Goal: Feedback & Contribution: Submit feedback/report problem

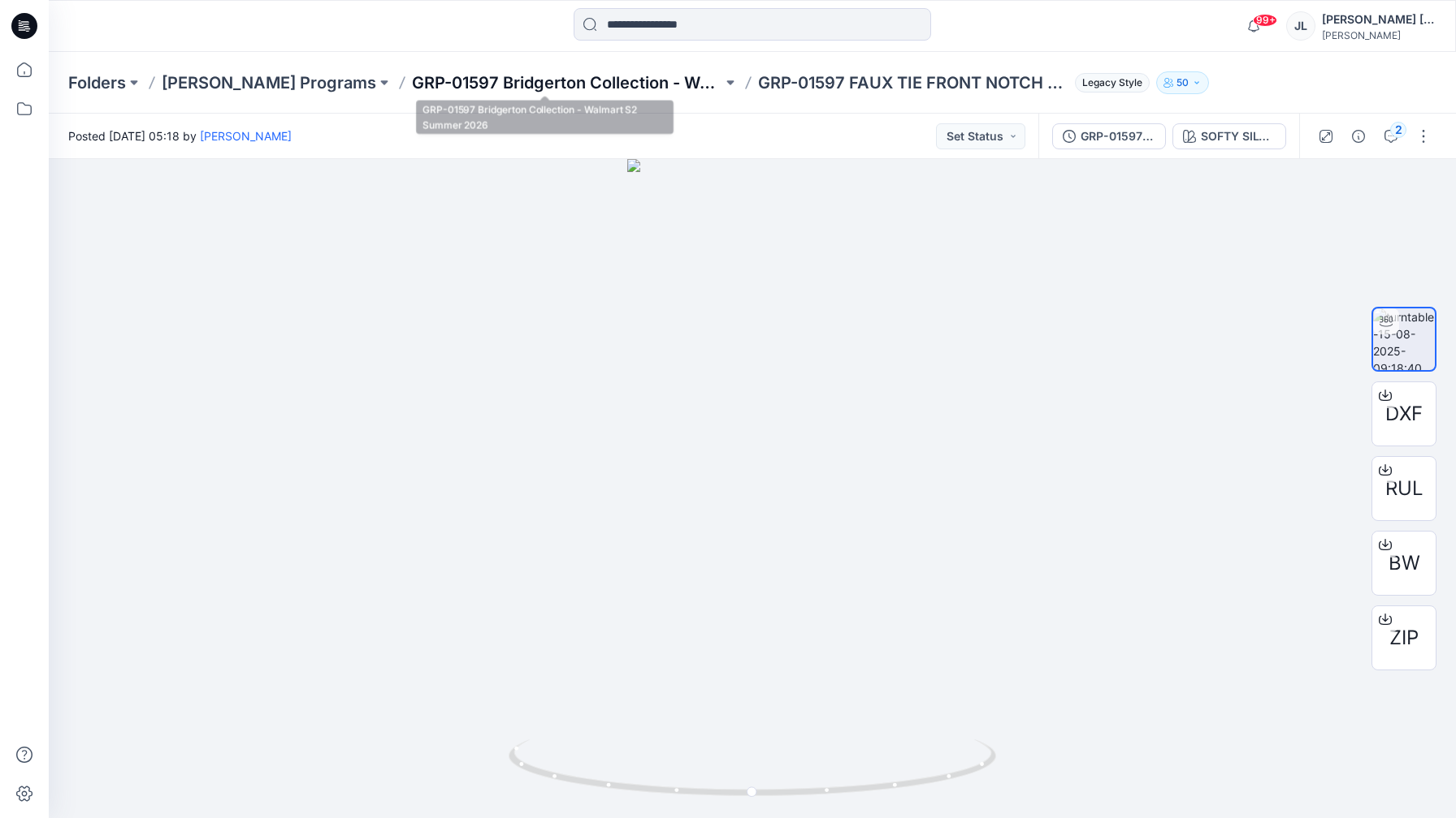
click at [583, 76] on p "GRP-01597 Bridgerton Collection - Walmart S2 Summer 2026" at bounding box center [567, 83] width 310 height 23
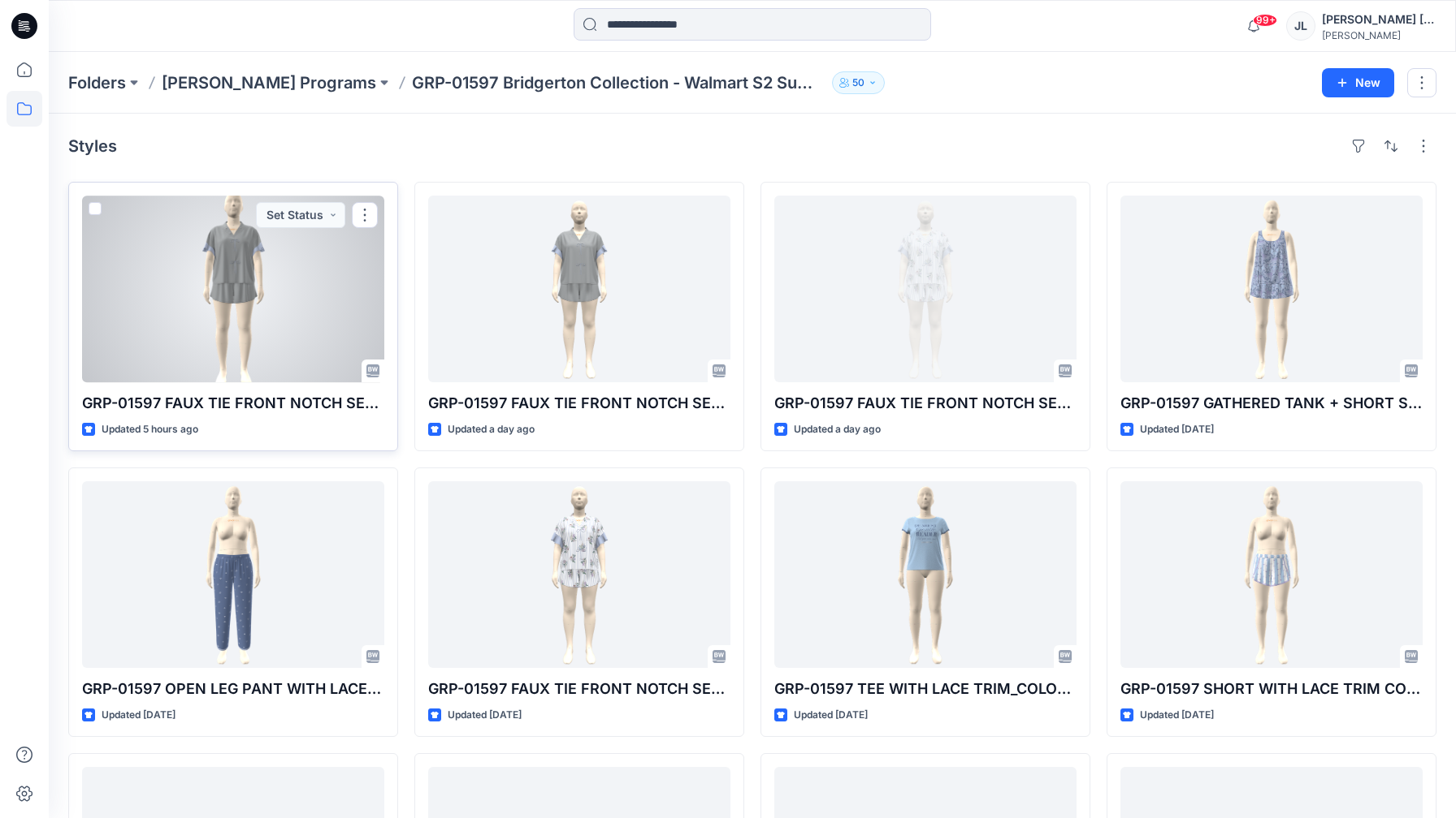
click at [299, 327] on div at bounding box center [233, 289] width 302 height 187
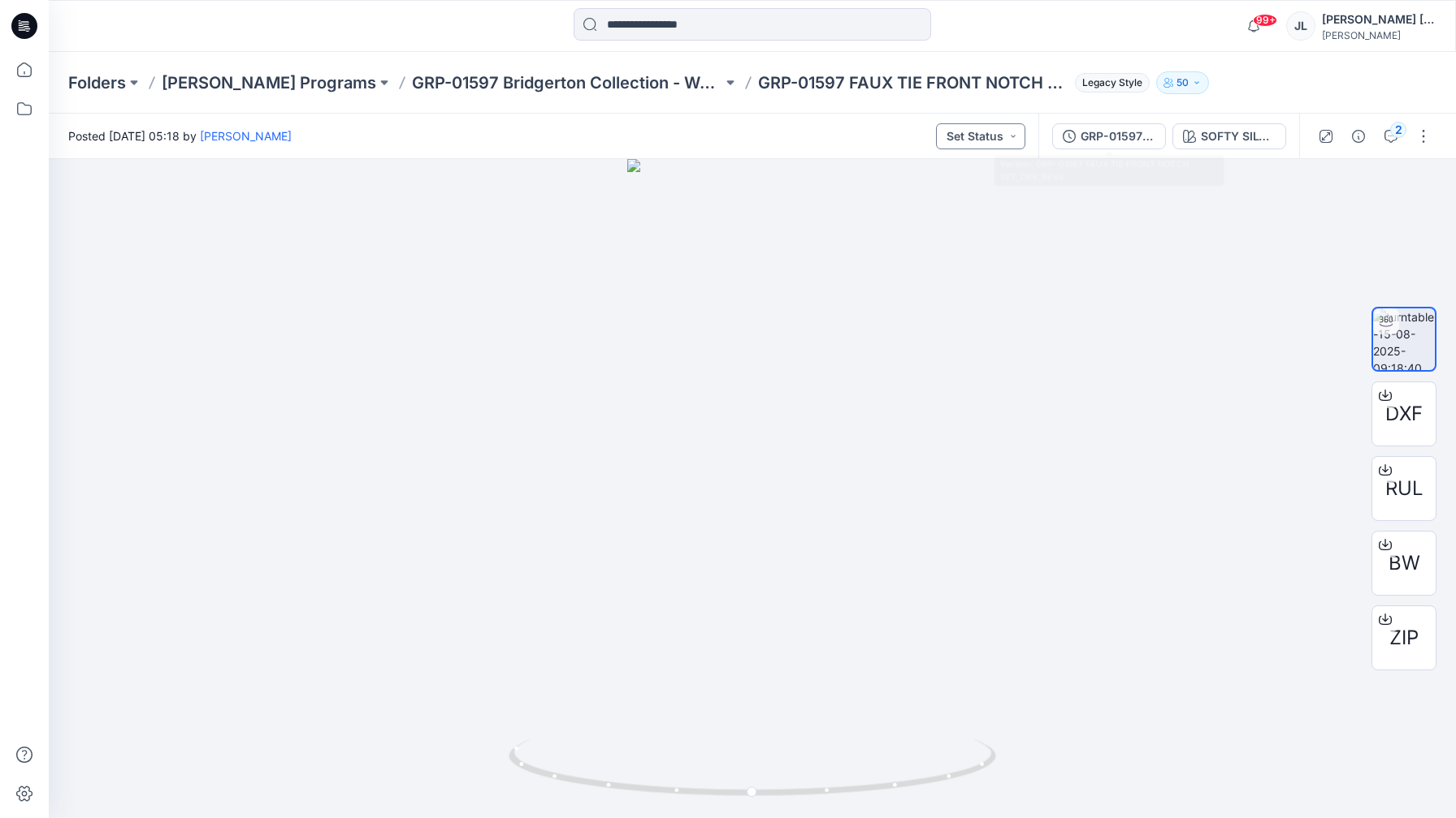
click at [937, 143] on button "Set Status" at bounding box center [981, 136] width 90 height 26
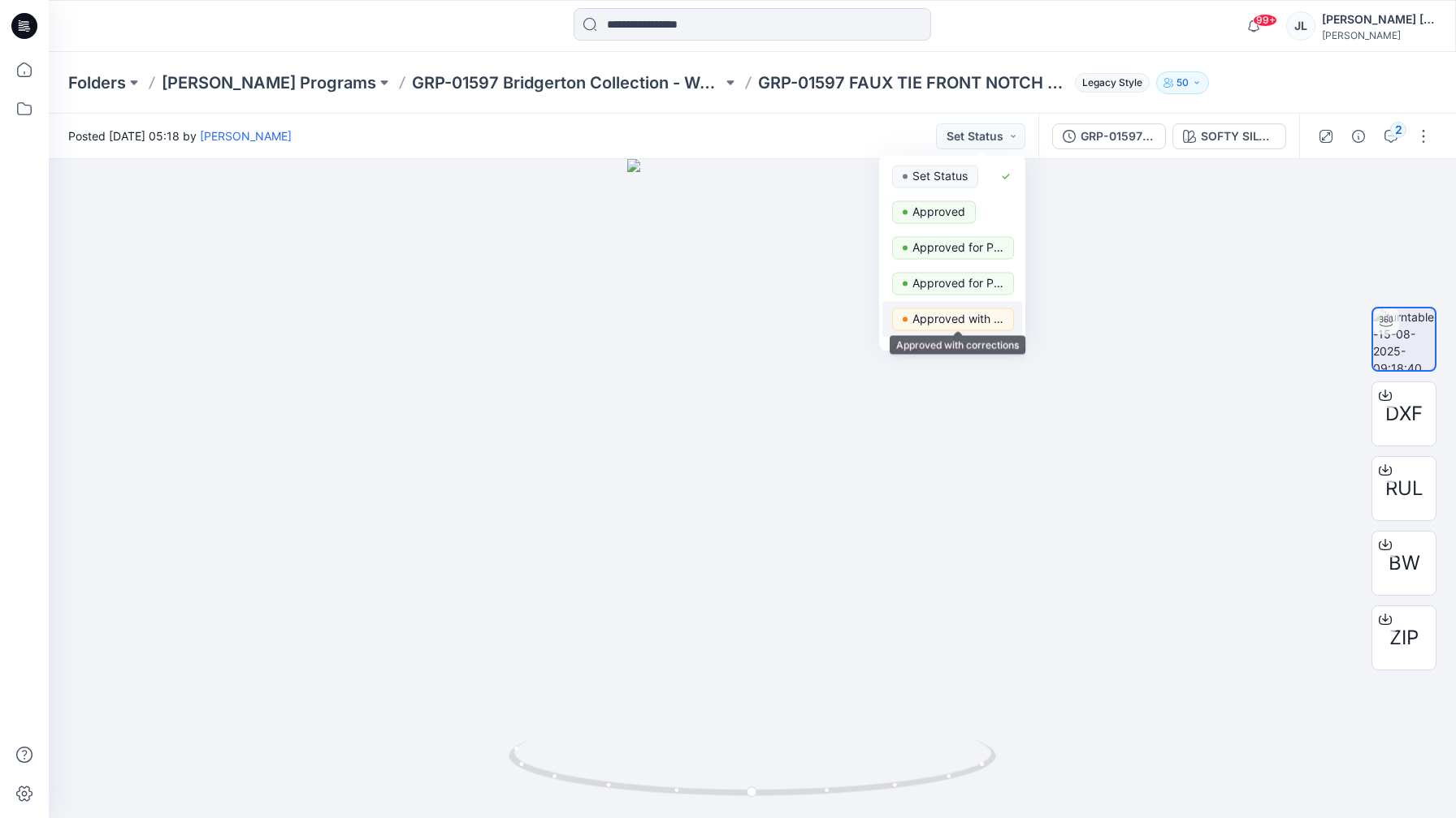
click at [934, 313] on p "Approved with corrections" at bounding box center [958, 319] width 91 height 21
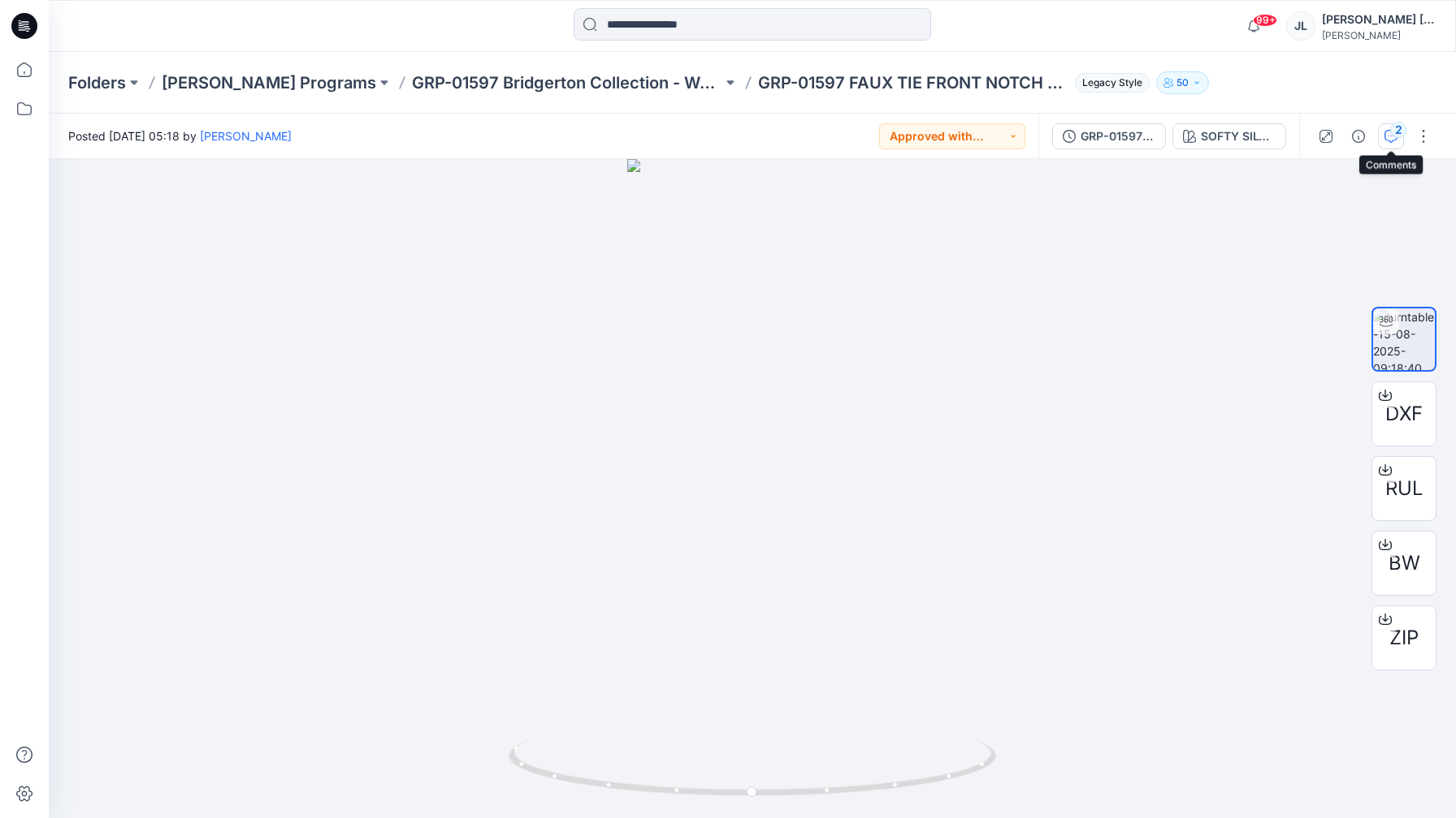
click at [1389, 136] on icon "button" at bounding box center [1391, 136] width 13 height 13
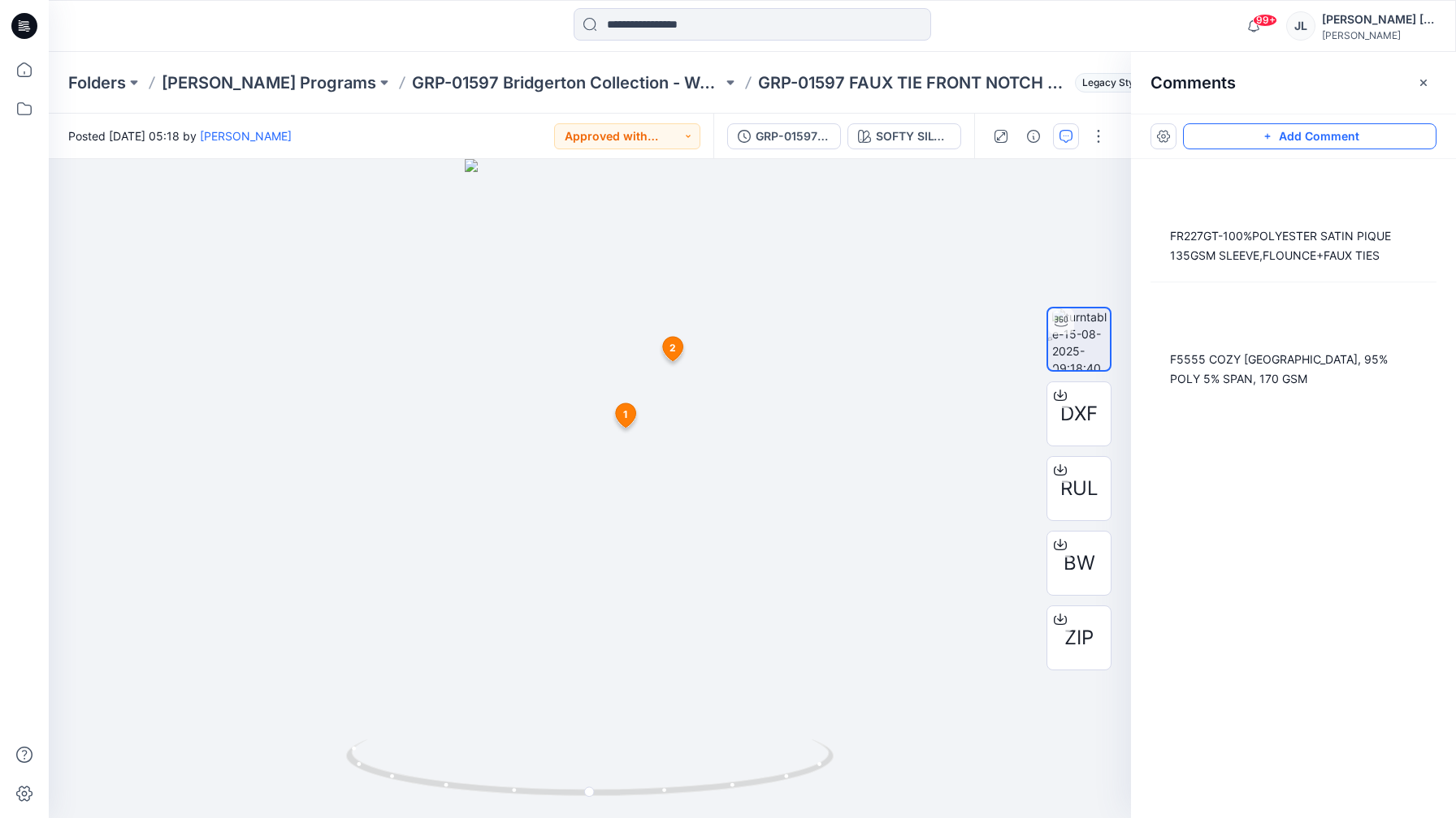
click at [1356, 140] on button "Add Comment" at bounding box center [1310, 136] width 253 height 26
click at [496, 320] on div "3 1 [PERSON_NAME] Hettiarachchi [DATE] 05:20 F5555 COZY JERSEY, 95% POLY 5% SPA…" at bounding box center [589, 489] width 1082 height 659
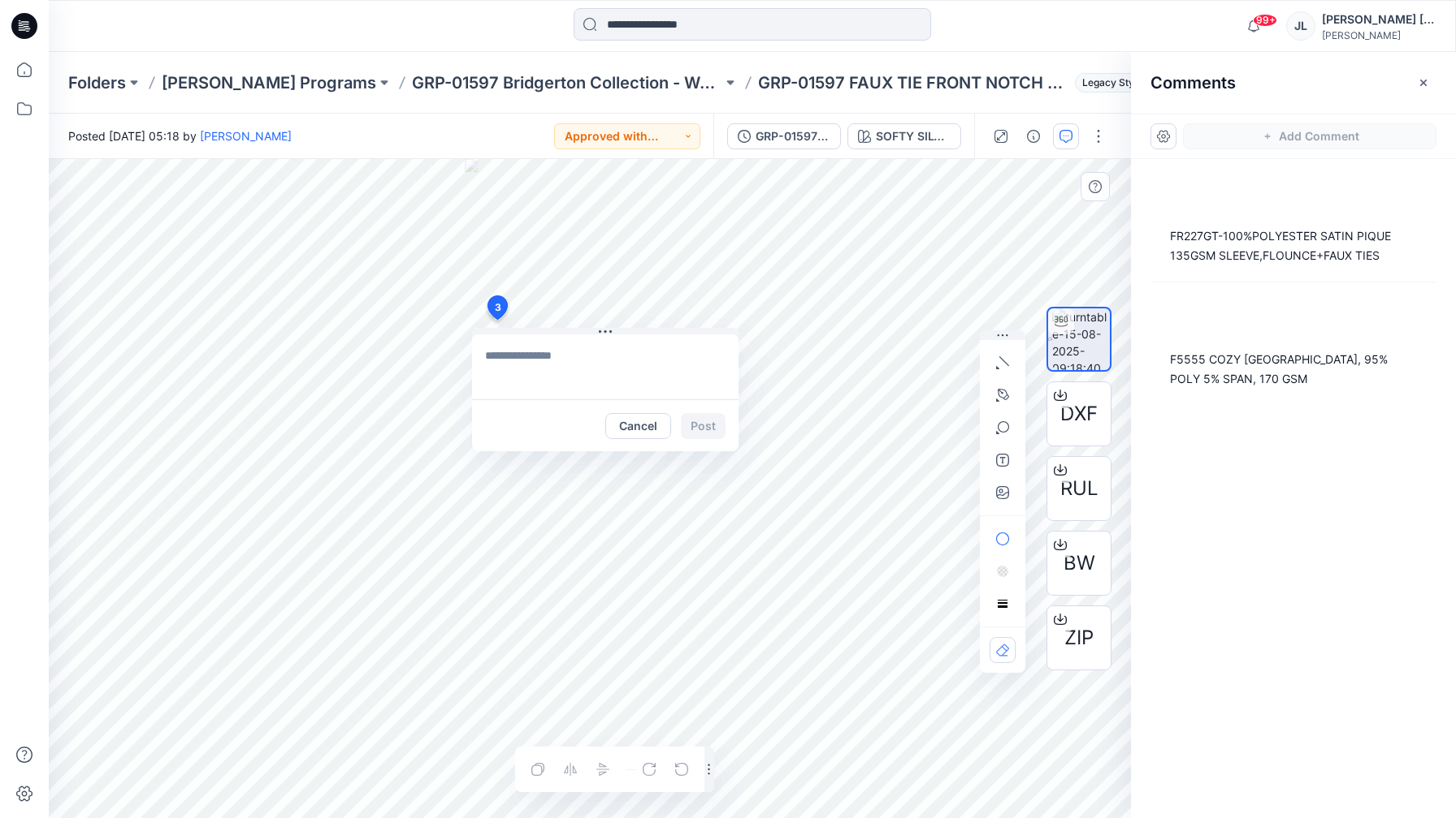
click at [522, 358] on textarea at bounding box center [605, 367] width 267 height 65
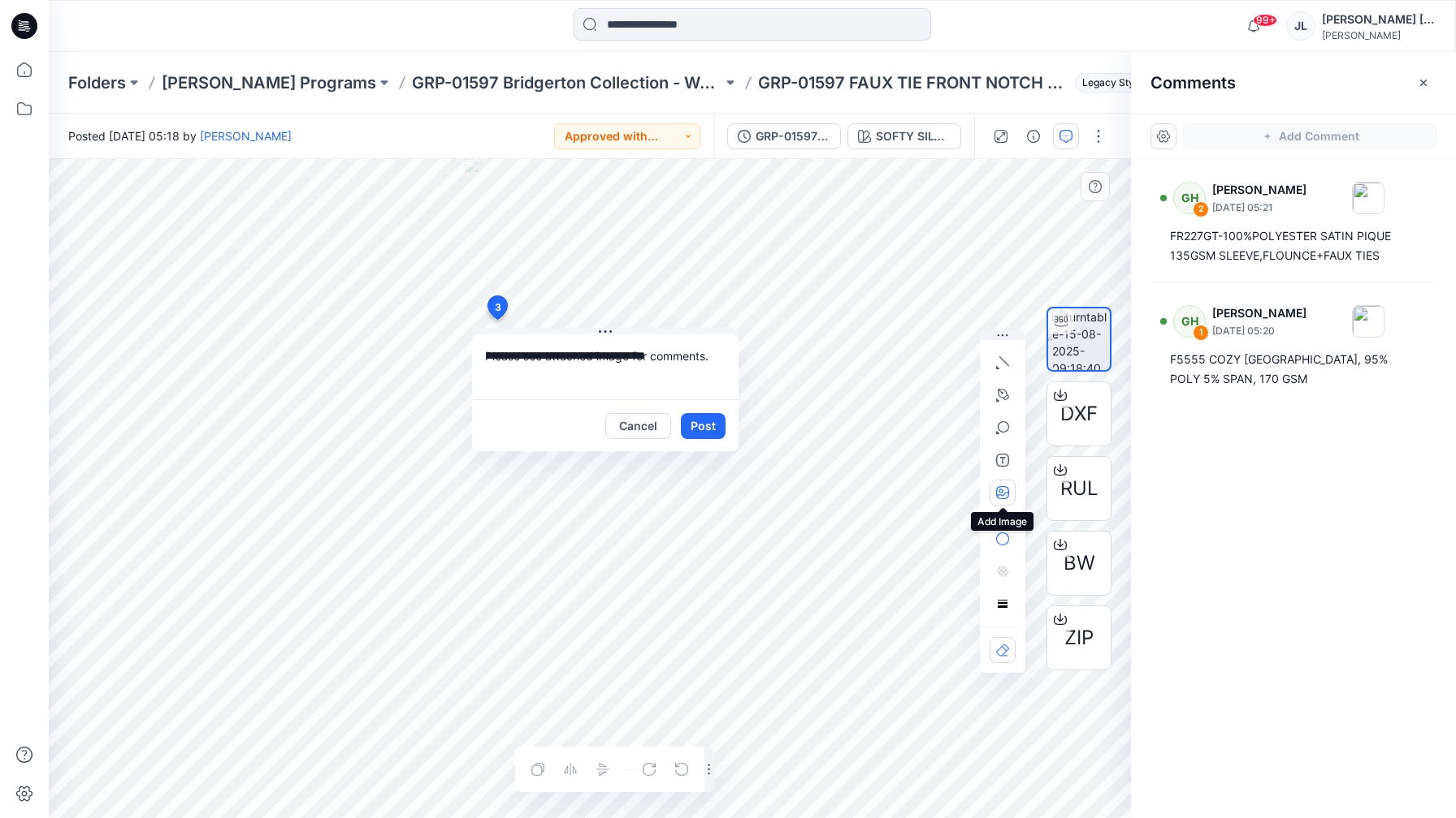
type textarea "**********"
click at [1006, 490] on icon "button" at bounding box center [1003, 493] width 13 height 13
click at [266, 298] on div "**********" at bounding box center [589, 489] width 1082 height 659
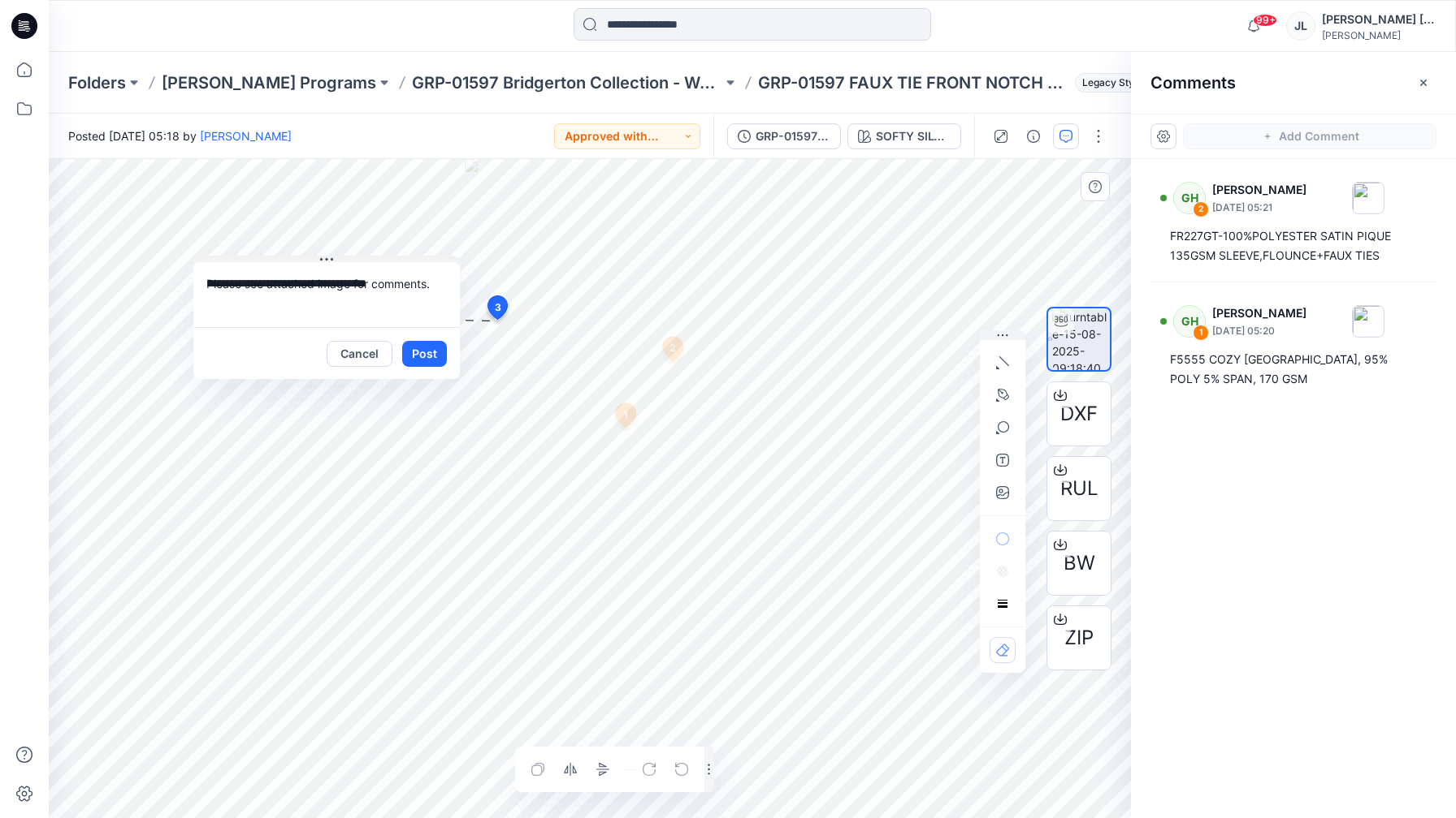
drag, startPoint x: 611, startPoint y: 329, endPoint x: 335, endPoint y: 256, distance: 285.5
click at [333, 256] on icon at bounding box center [327, 260] width 13 height 13
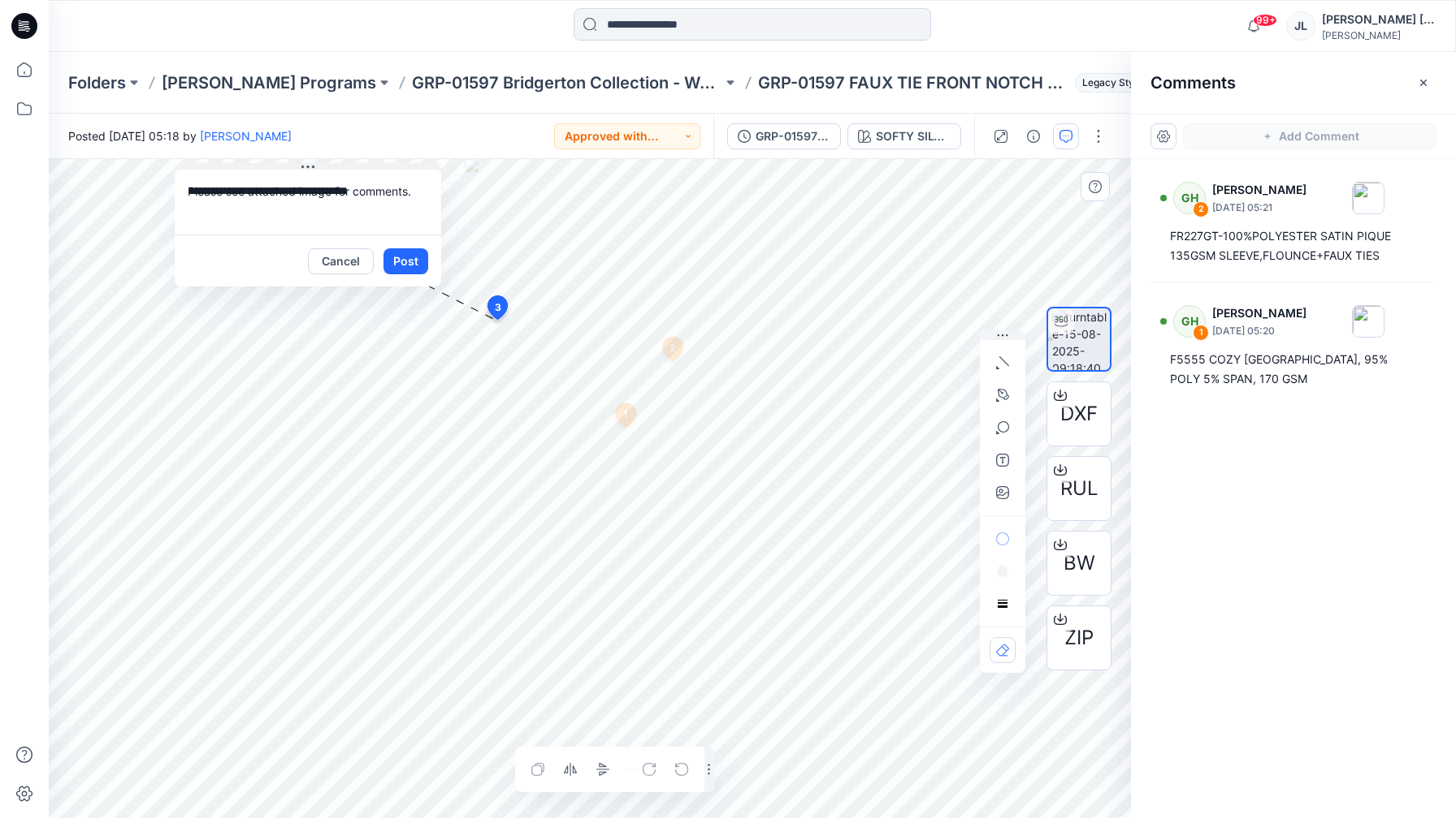
drag, startPoint x: 330, startPoint y: 256, endPoint x: 312, endPoint y: 164, distance: 93.7
click at [312, 164] on icon at bounding box center [308, 168] width 13 height 13
click at [995, 488] on button "button" at bounding box center [1003, 493] width 26 height 26
type input"] "**********"
click at [403, 252] on button "Post" at bounding box center [409, 261] width 44 height 26
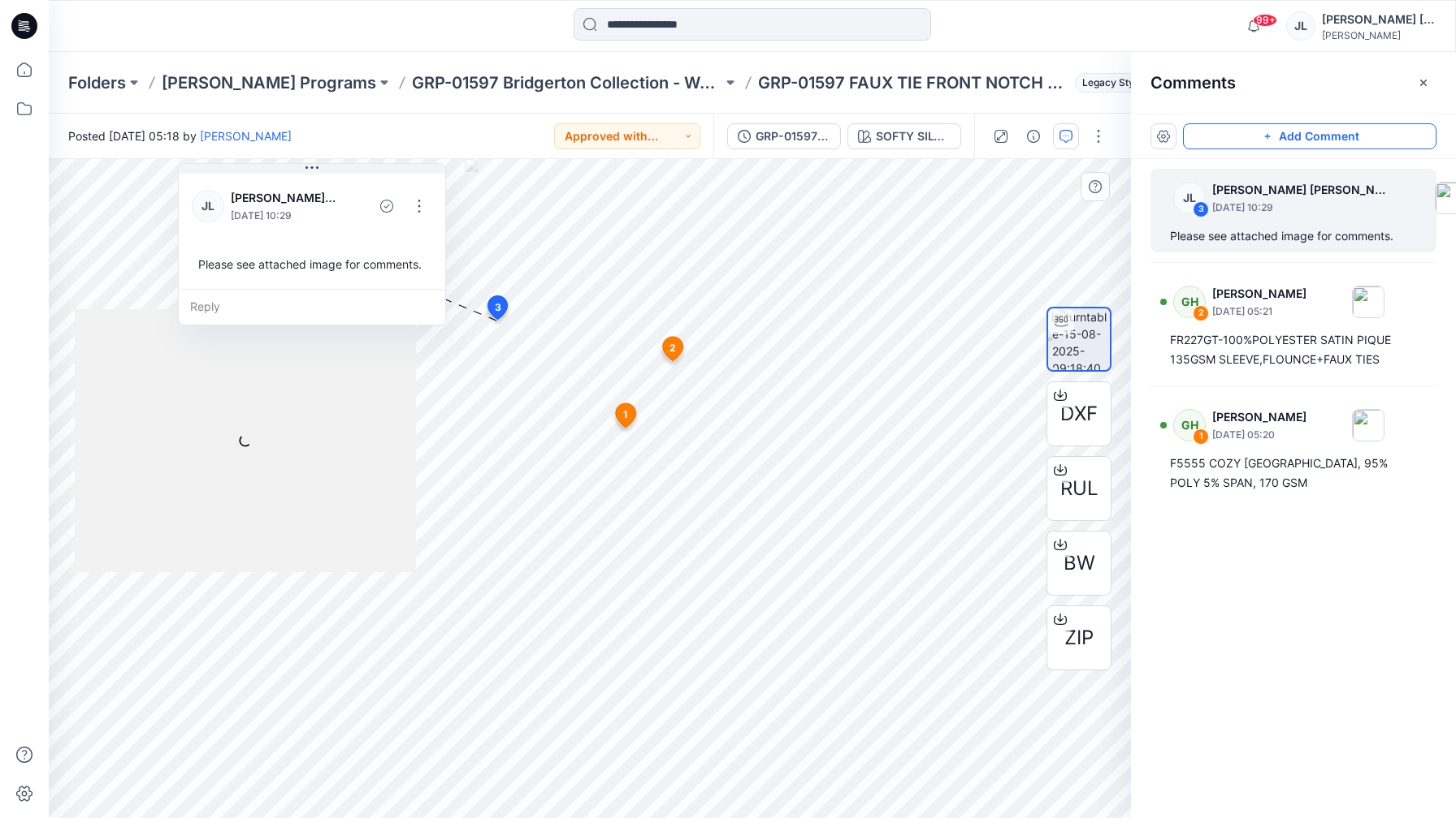
click at [1300, 132] on button "Add Comment" at bounding box center [1310, 136] width 253 height 26
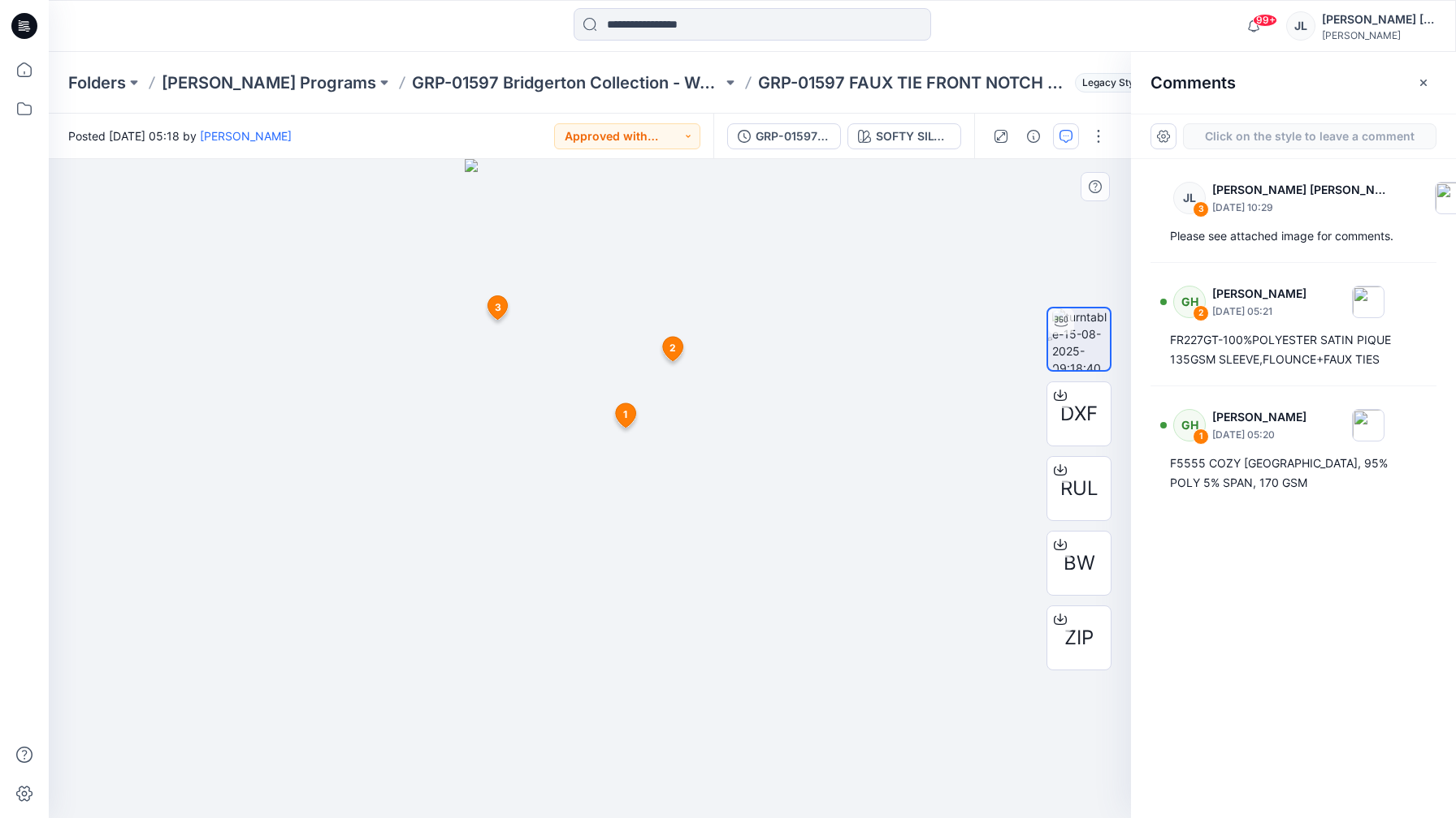
click at [675, 308] on div "4 1 [PERSON_NAME] Hettiarachchi [DATE] 05:20 F5555 COZY JERSEY, 95% POLY 5% SPA…" at bounding box center [589, 489] width 1082 height 659
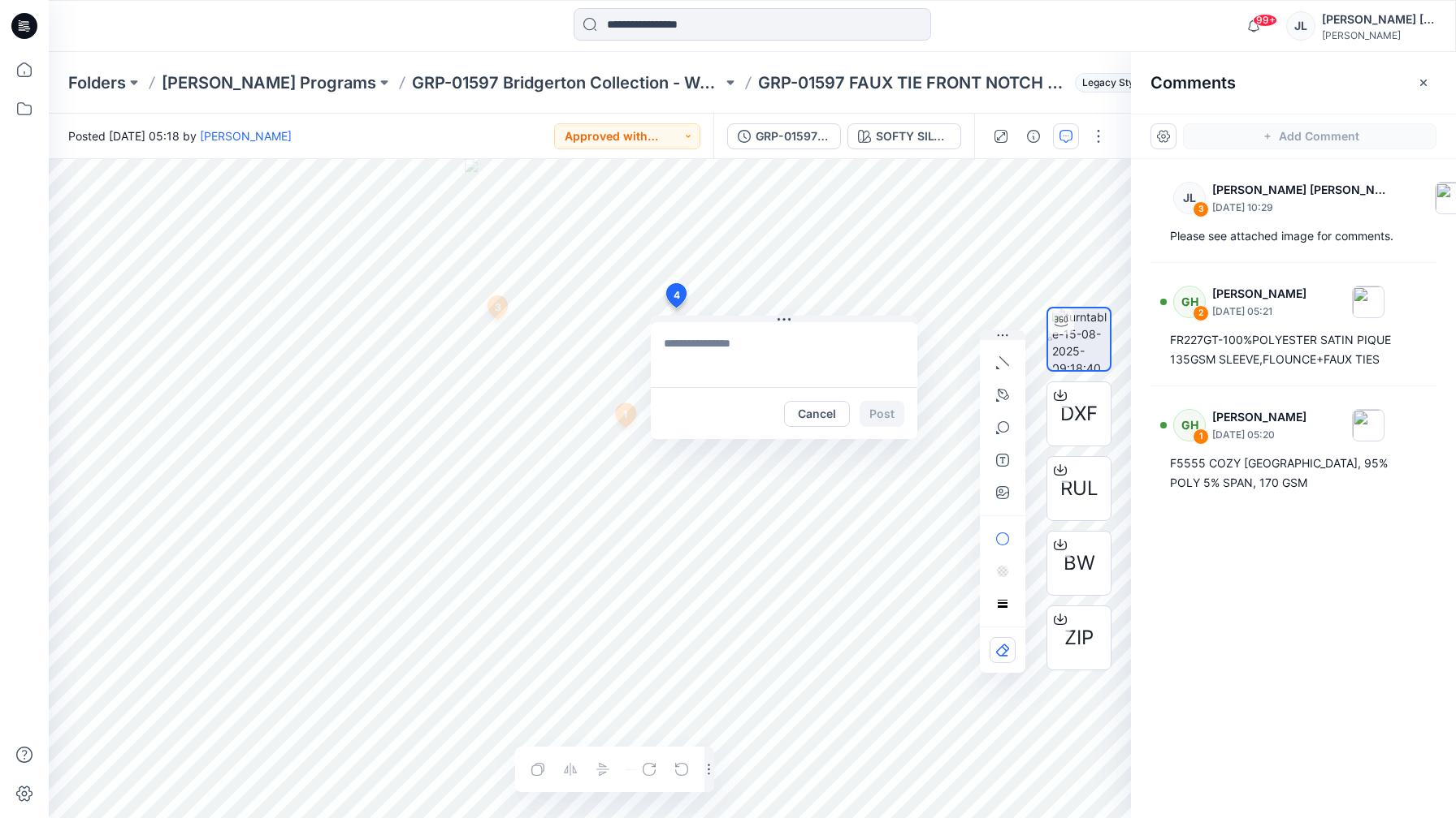
click at [821, 368] on textarea at bounding box center [784, 354] width 267 height 65
click at [713, 342] on textarea at bounding box center [784, 354] width 267 height 65
click at [702, 344] on textarea "**********" at bounding box center [784, 354] width 267 height 65
click at [842, 343] on textarea "**********" at bounding box center [784, 354] width 267 height 65
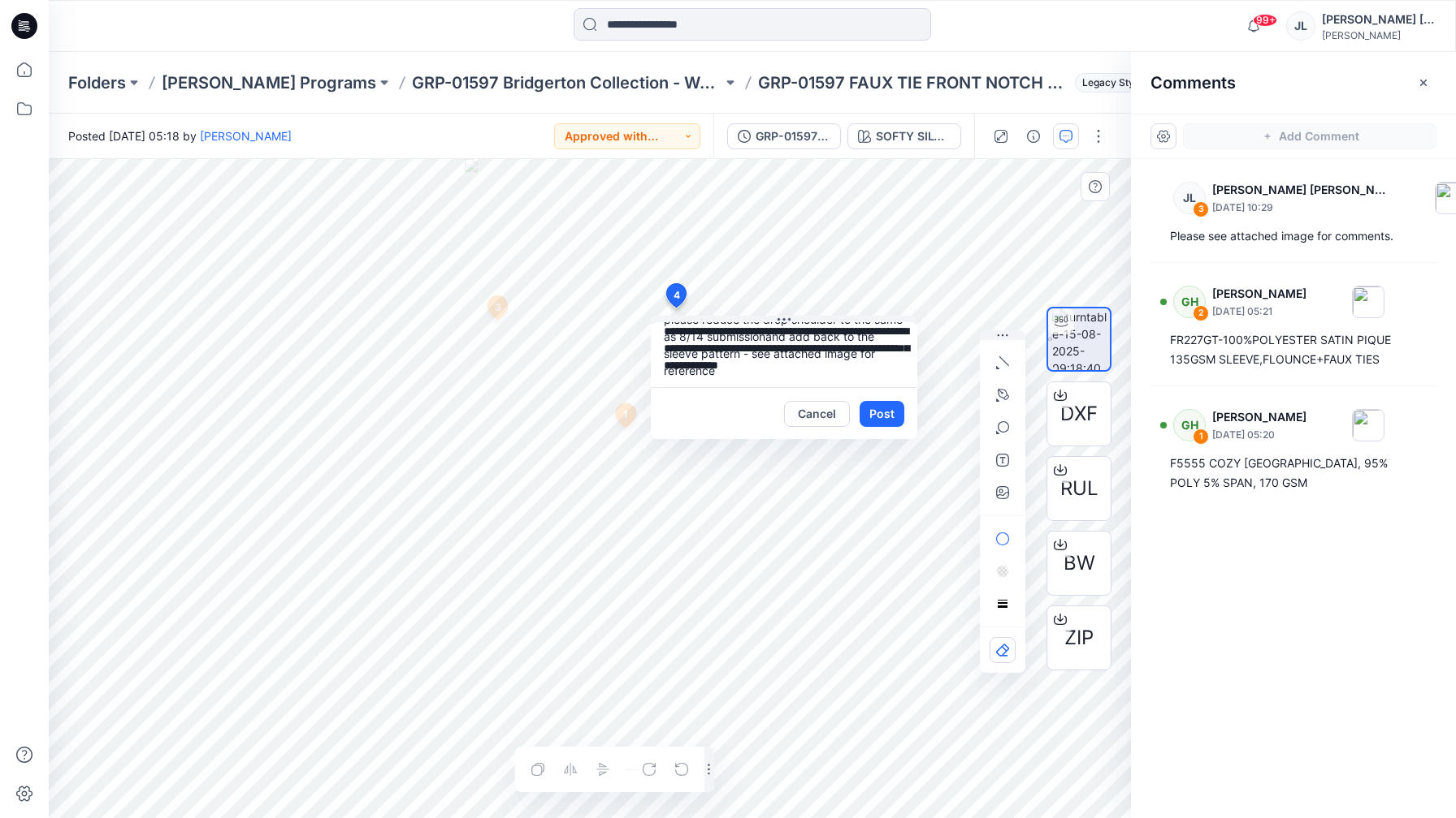
click at [844, 377] on textarea "**********" at bounding box center [784, 354] width 267 height 65
click at [765, 362] on textarea "**********" at bounding box center [784, 354] width 267 height 65
type textarea "**********"
click at [1004, 485] on button "button" at bounding box center [1003, 493] width 26 height 26
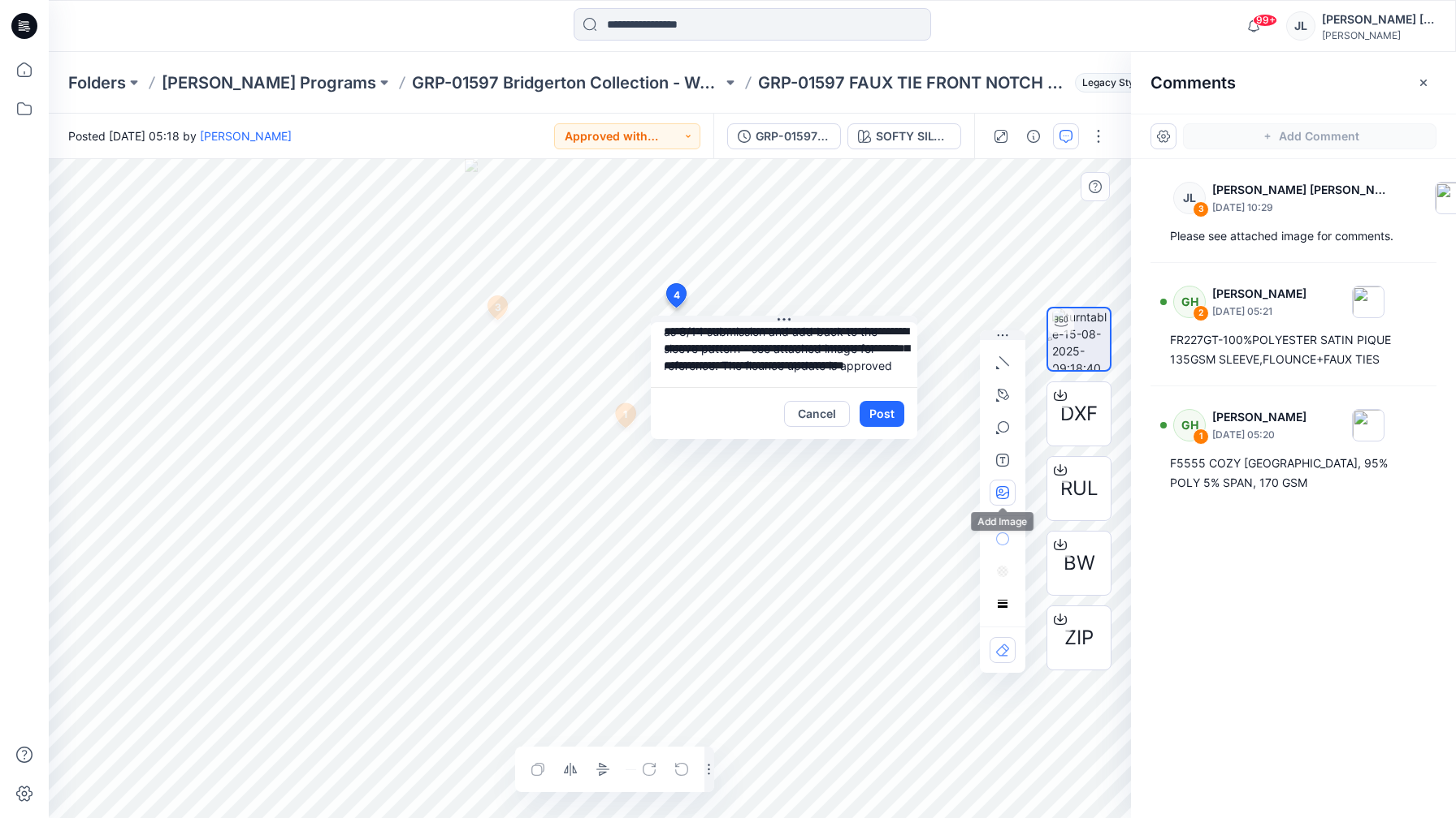
type input"] "**********"
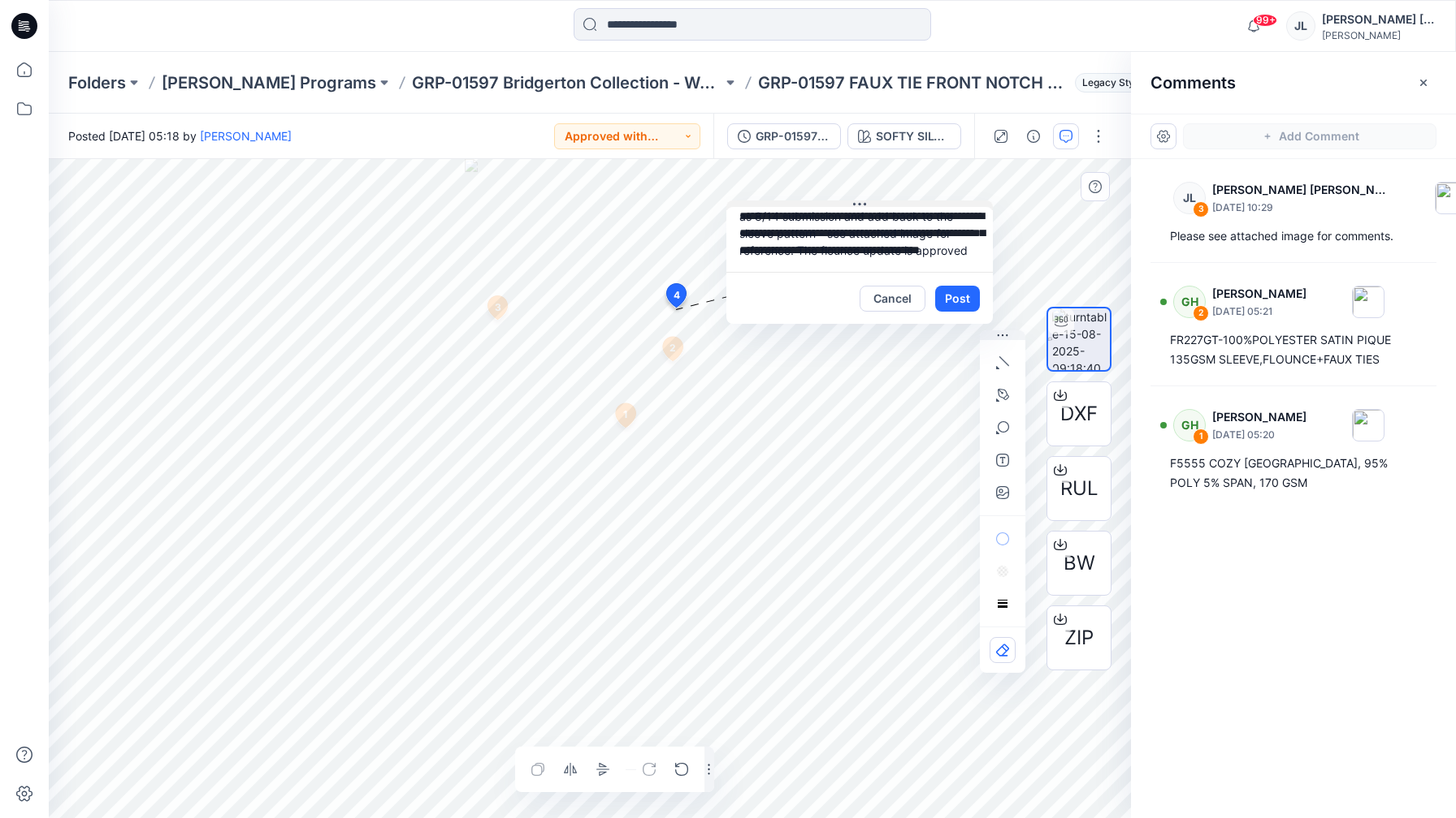
drag, startPoint x: 785, startPoint y: 317, endPoint x: 856, endPoint y: 197, distance: 139.4
click at [856, 198] on icon at bounding box center [860, 205] width 13 height 13
click at [956, 284] on button "Post" at bounding box center [953, 294] width 44 height 26
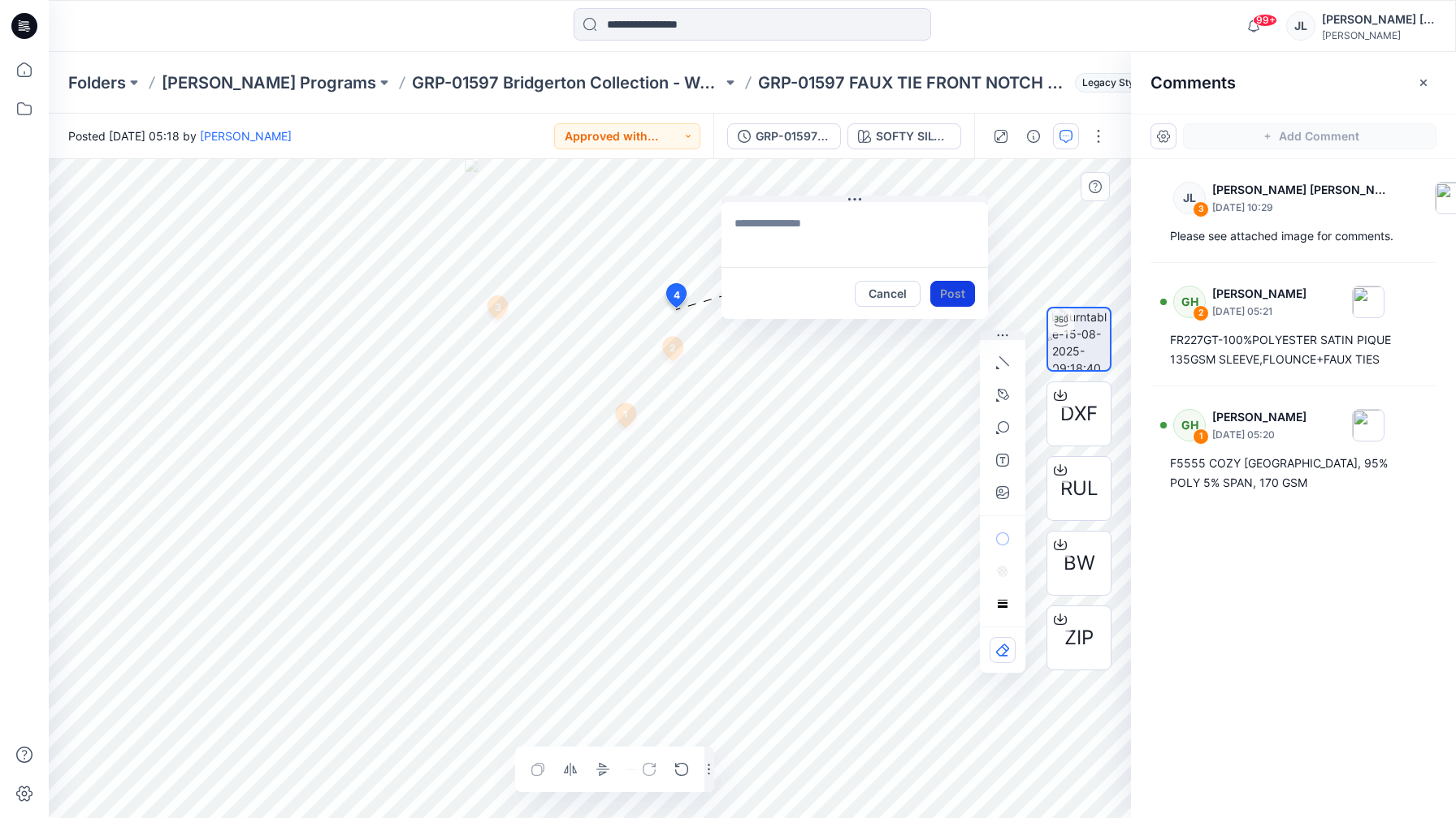
scroll to position [0, 0]
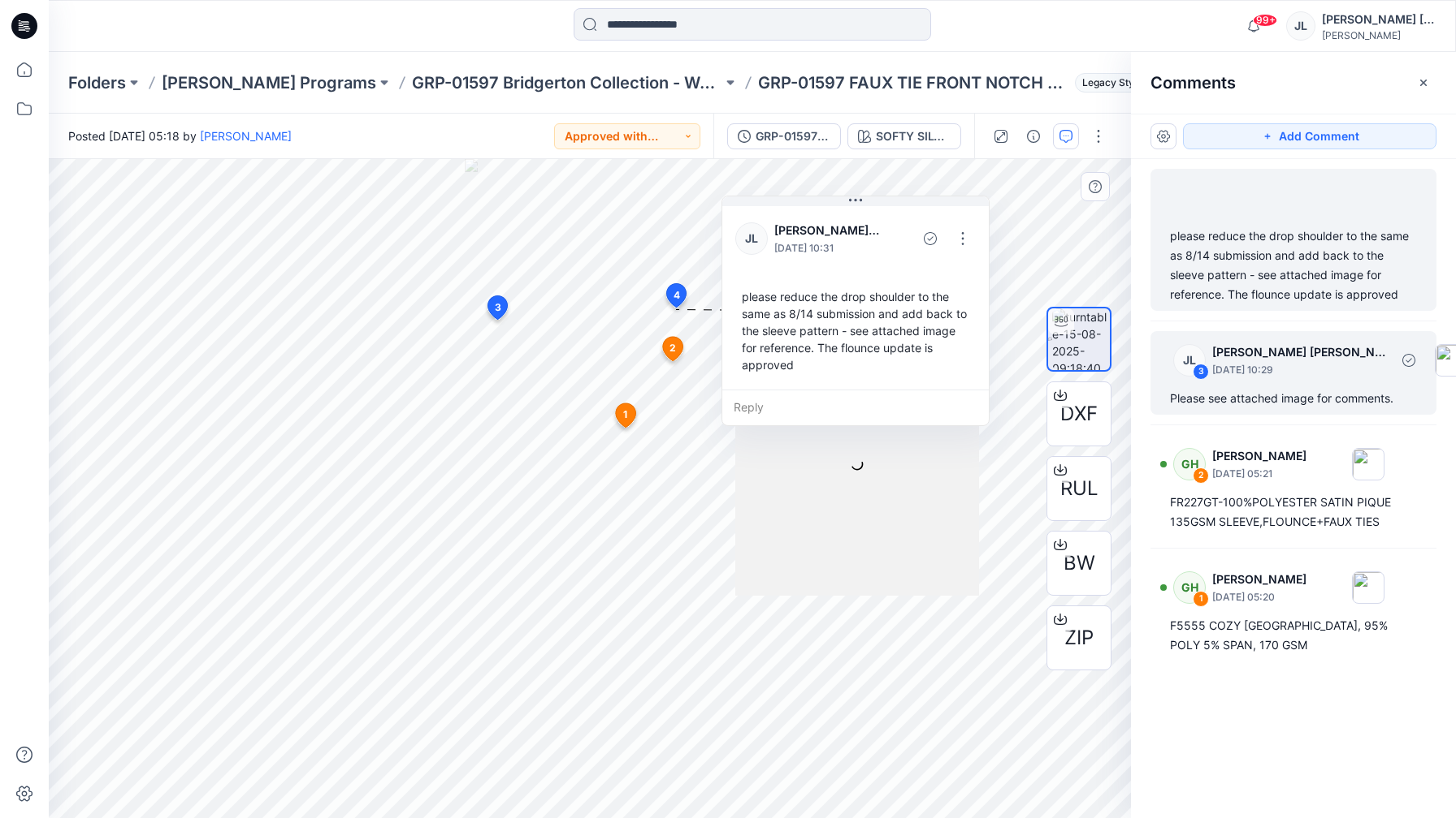
click at [1315, 363] on p "[DATE] 10:29" at bounding box center [1300, 370] width 177 height 16
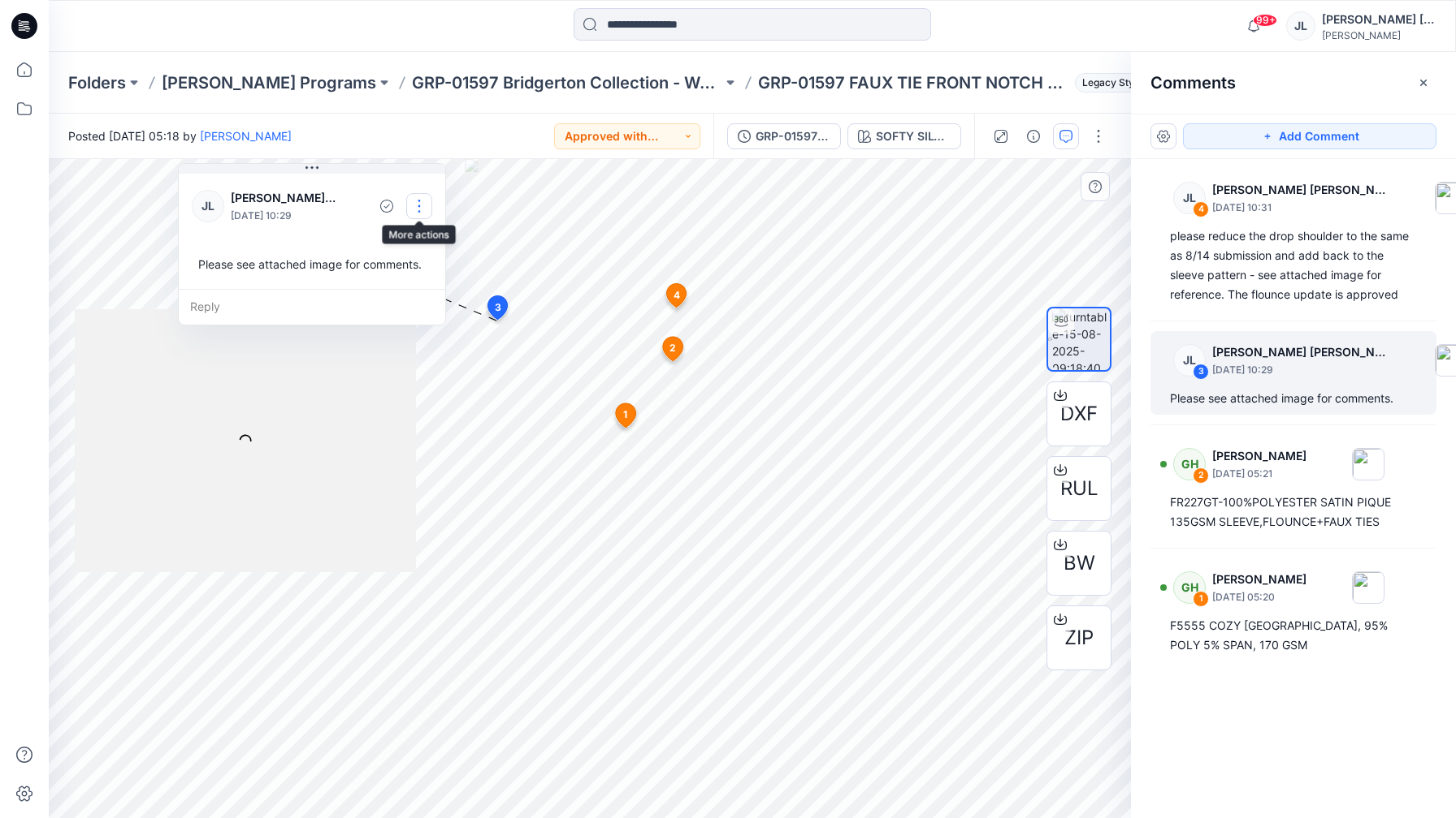
click at [415, 201] on button "button" at bounding box center [420, 206] width 26 height 26
click at [411, 281] on p "Delete thread" at bounding box center [423, 288] width 72 height 17
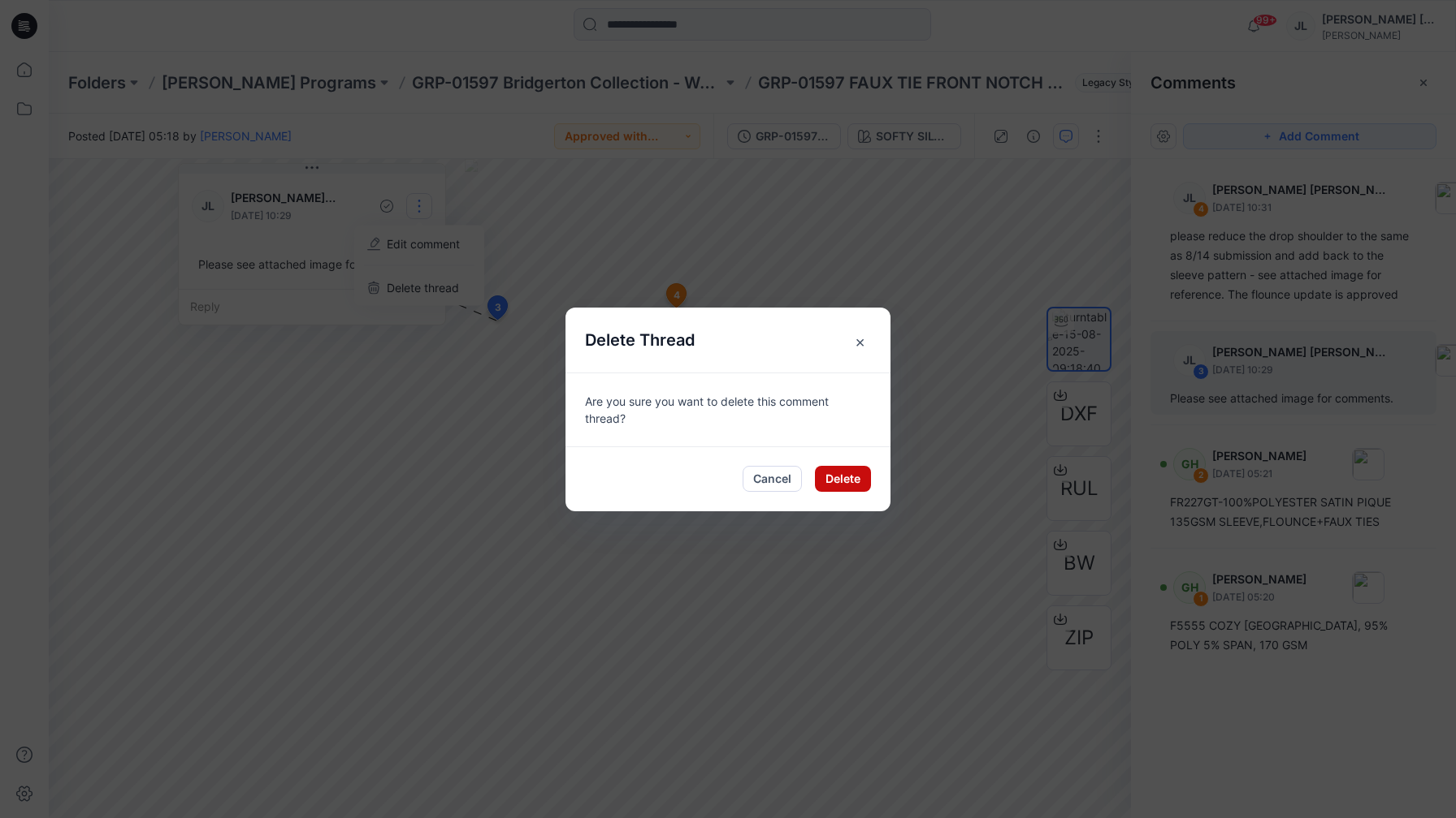
click at [856, 478] on button "Delete" at bounding box center [843, 479] width 56 height 26
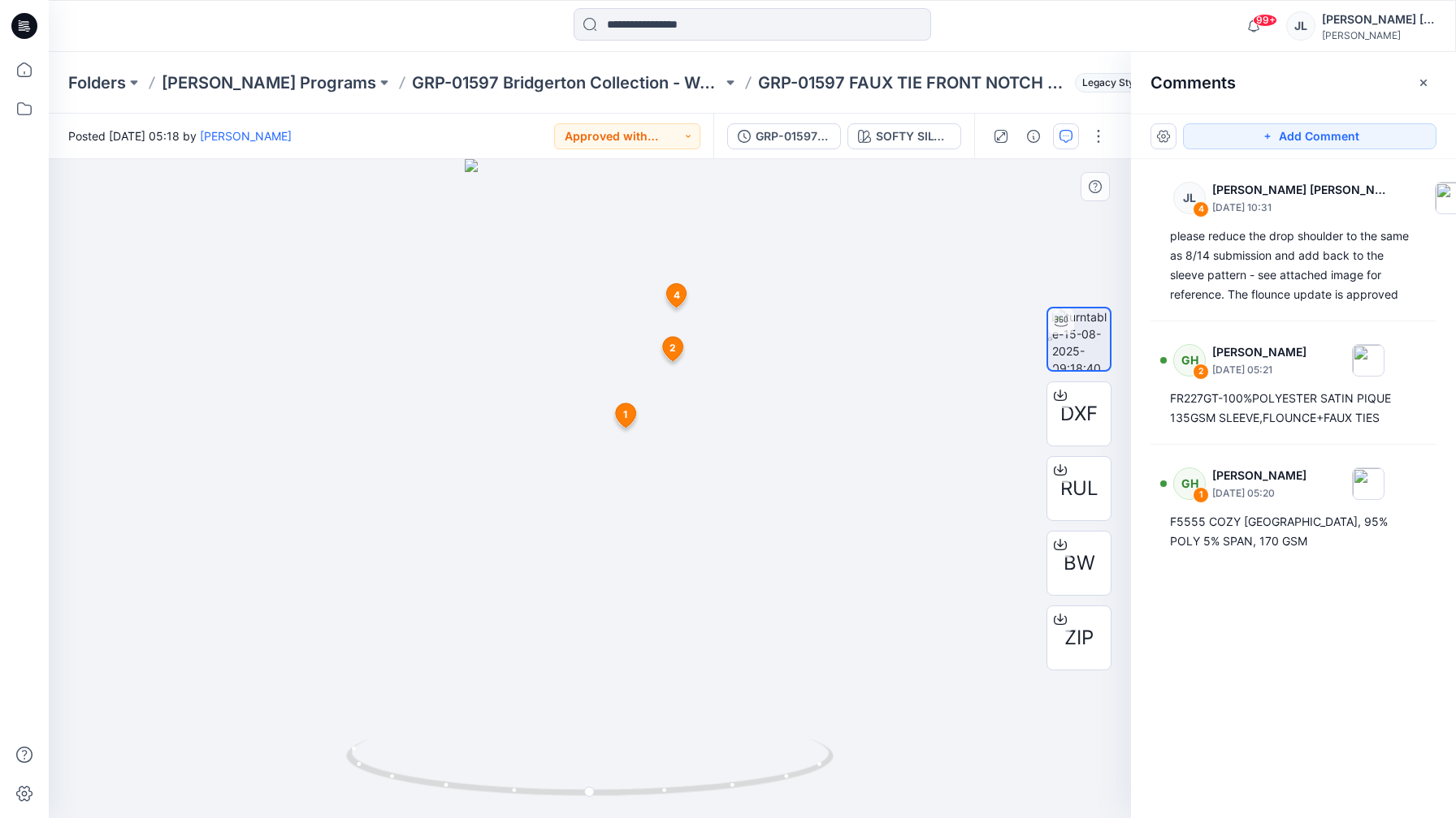
click at [672, 346] on span "2" at bounding box center [673, 349] width 7 height 15
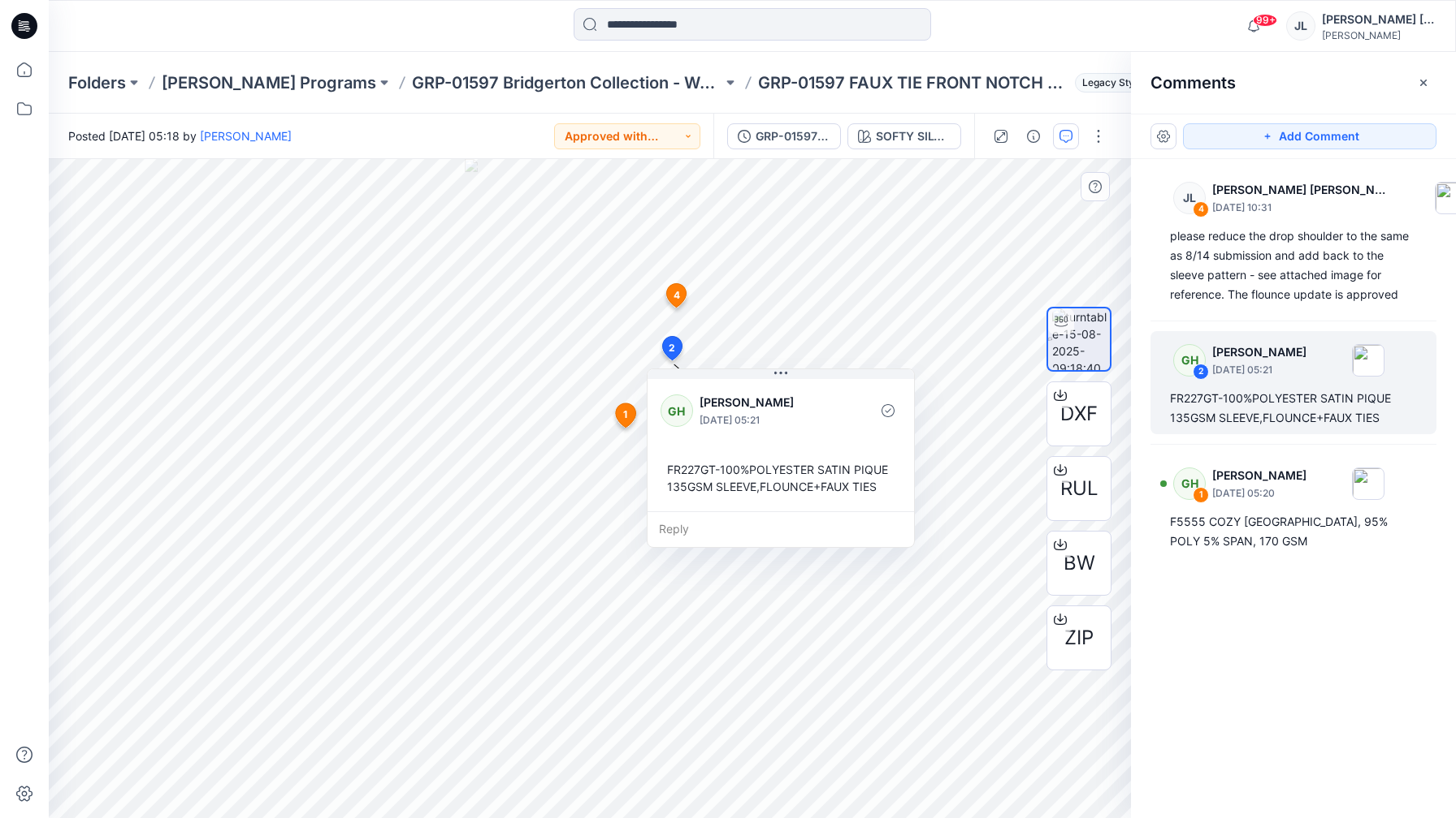
click at [674, 294] on span "4" at bounding box center [677, 296] width 7 height 15
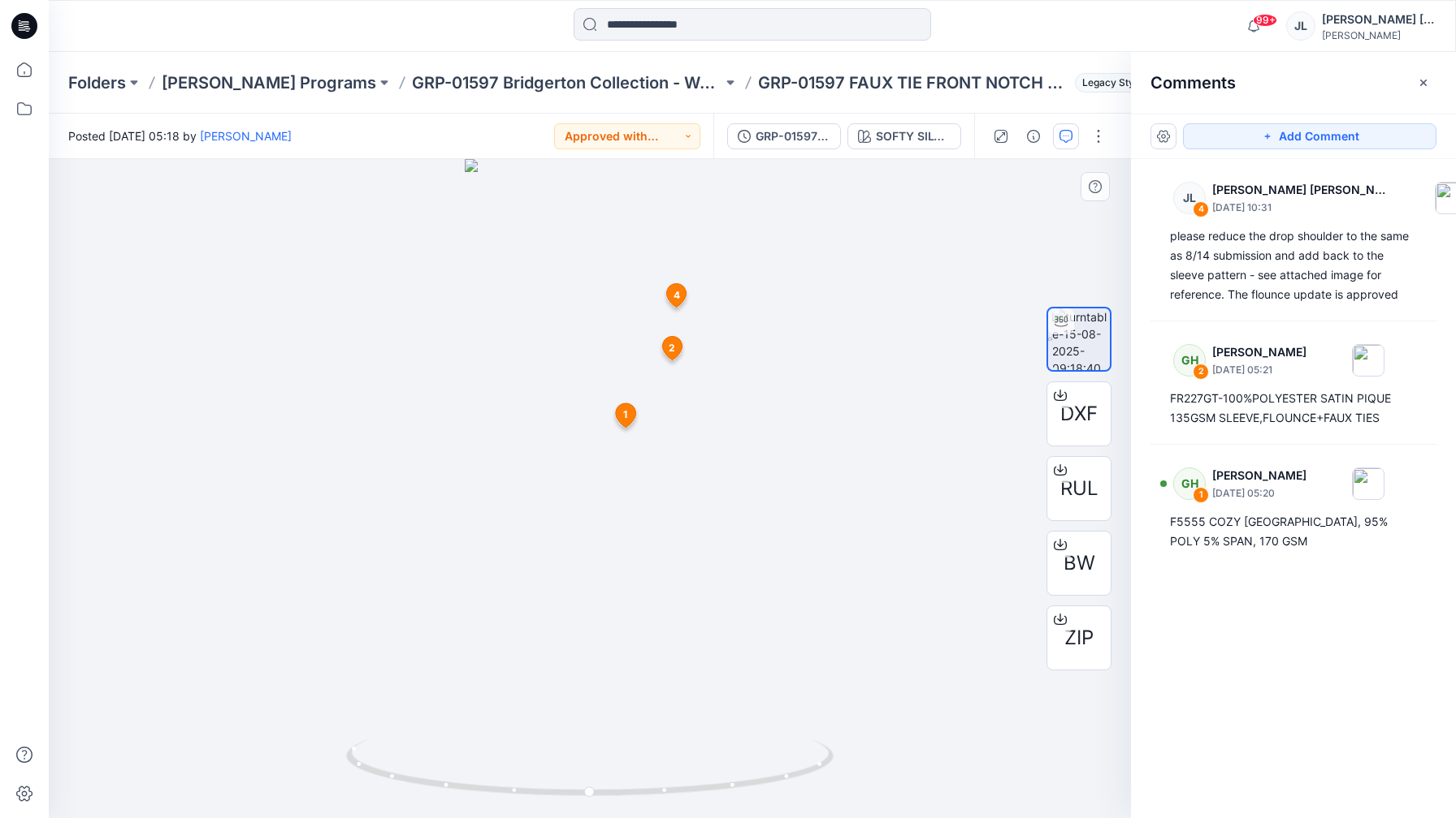
click at [670, 291] on icon at bounding box center [677, 296] width 20 height 24
click at [679, 293] on span "4" at bounding box center [677, 296] width 7 height 15
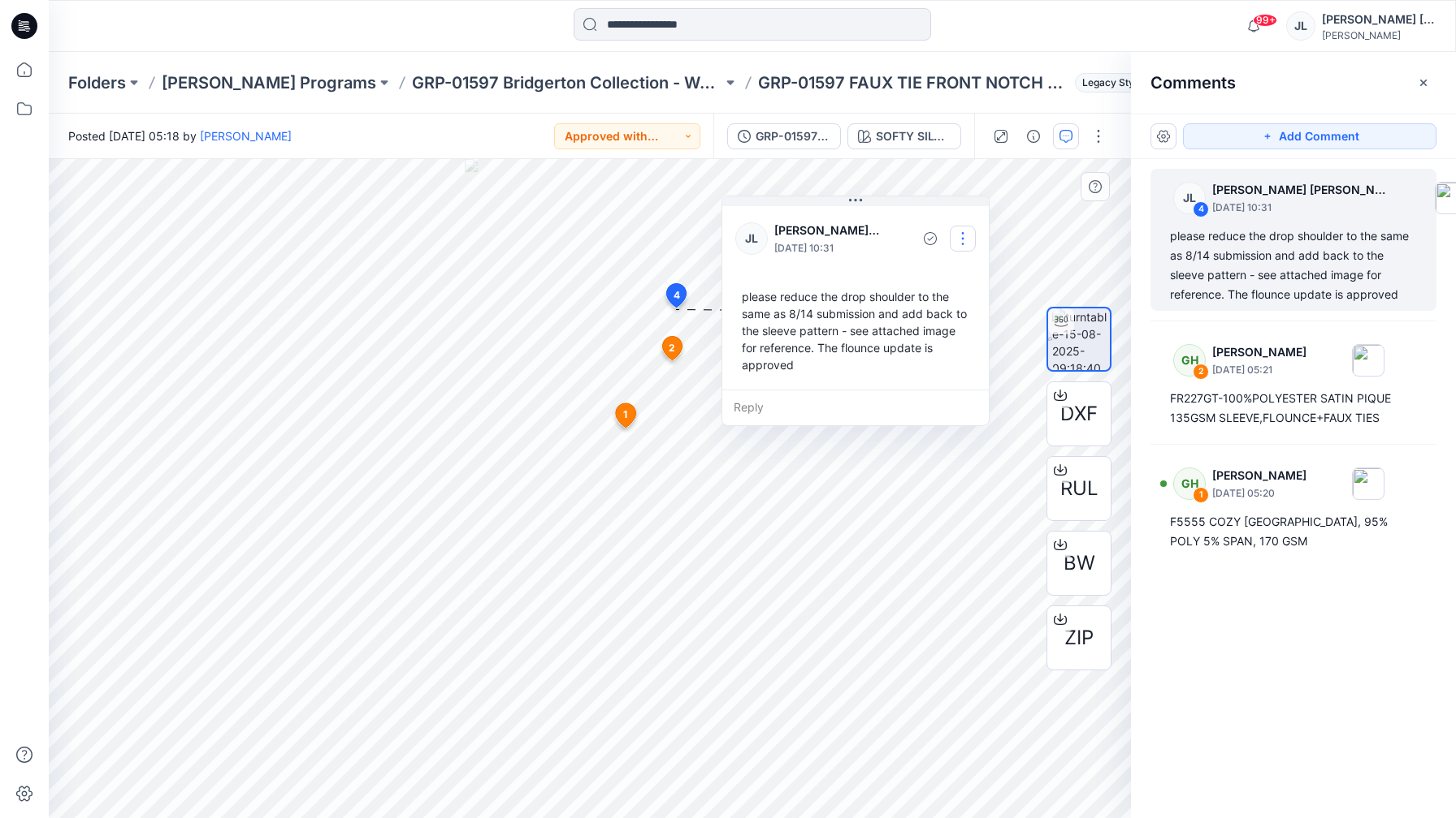
click at [962, 231] on button "button" at bounding box center [962, 239] width 26 height 26
click at [954, 275] on p "Edit comment" at bounding box center [967, 276] width 73 height 17
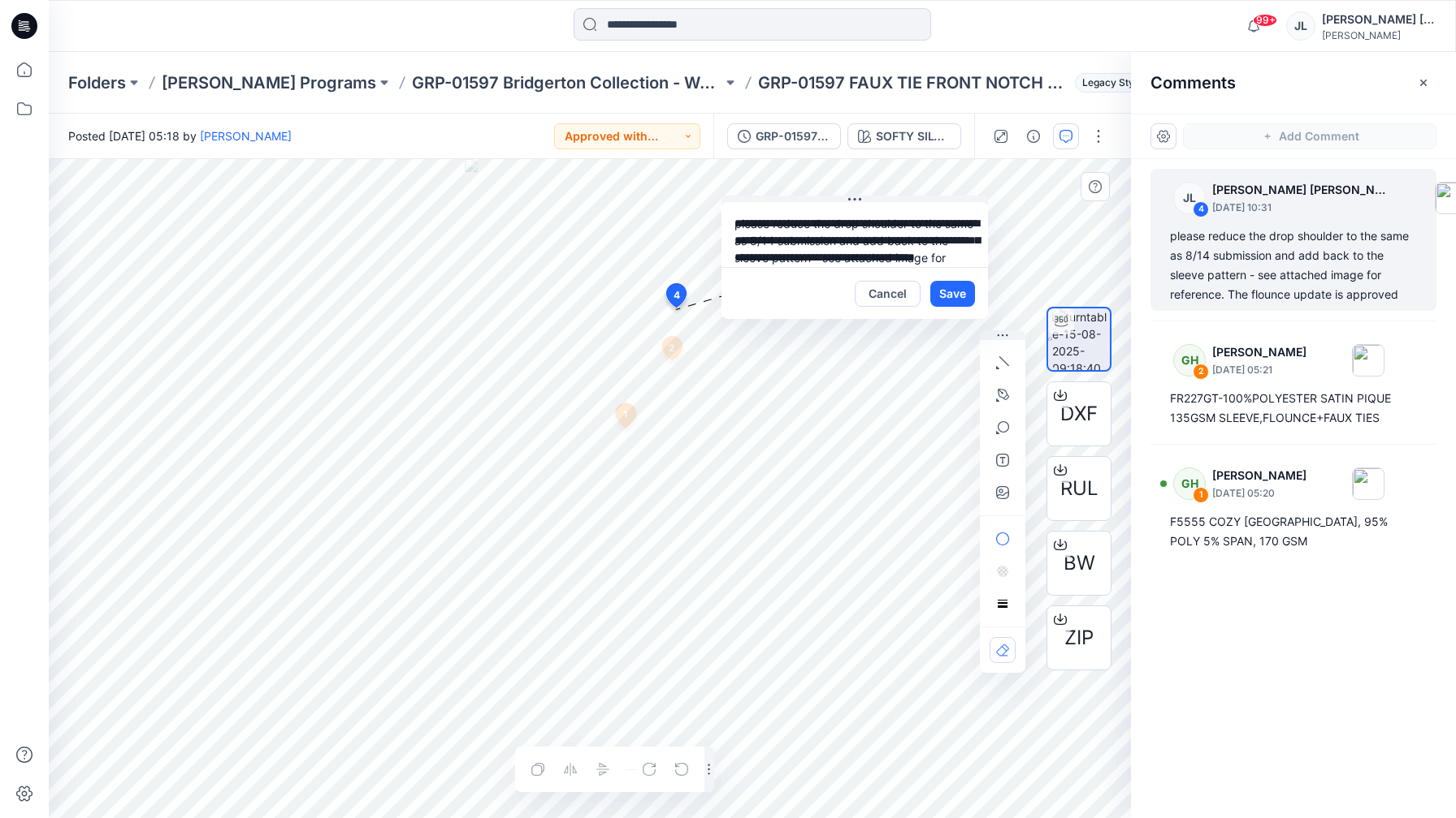
scroll to position [46, 0]
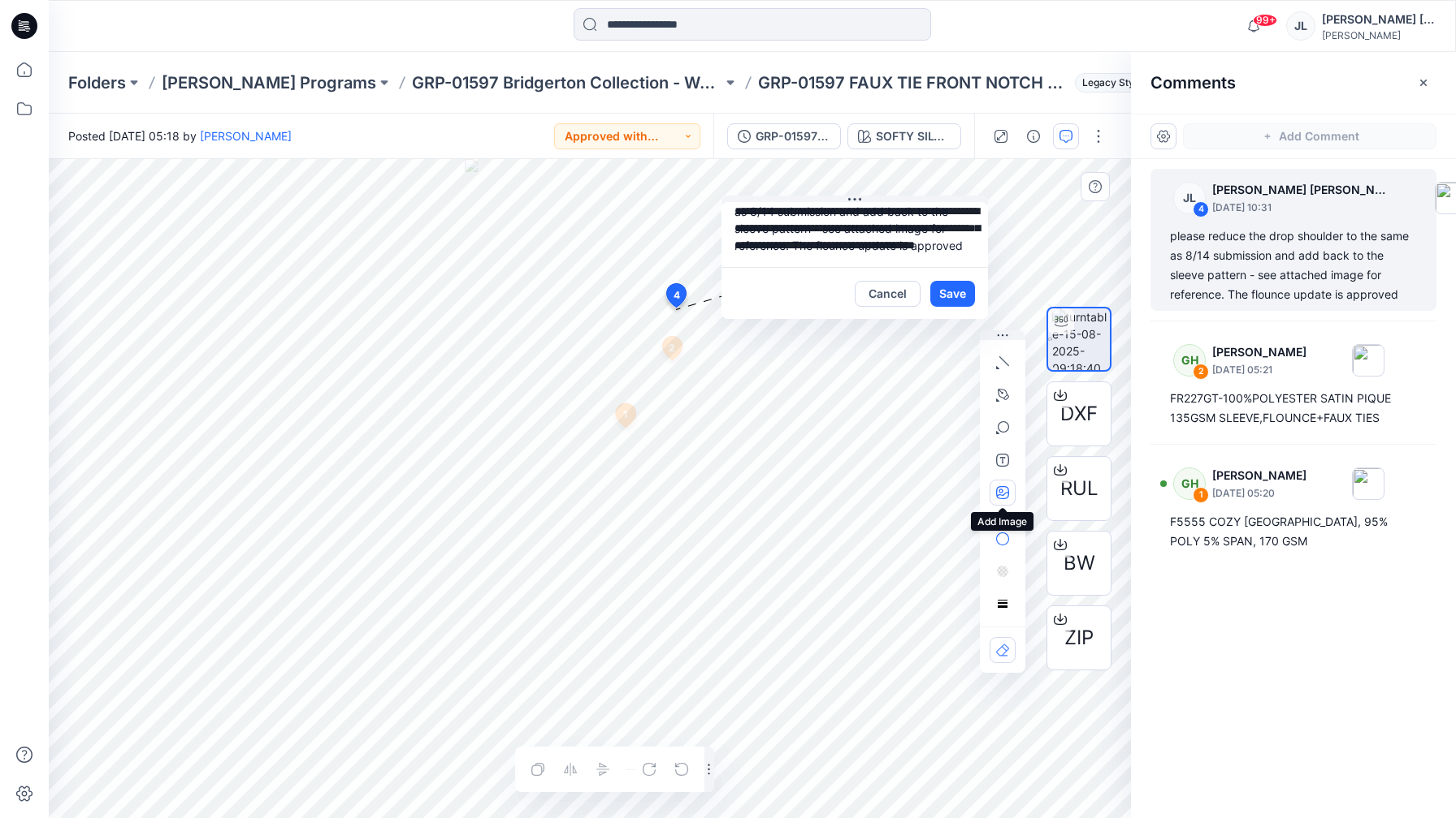
click at [1011, 484] on button "button" at bounding box center [1003, 493] width 26 height 26
type input"] "**********"
click at [268, 424] on div at bounding box center [245, 441] width 341 height 264
click at [938, 288] on button "Save" at bounding box center [953, 294] width 44 height 26
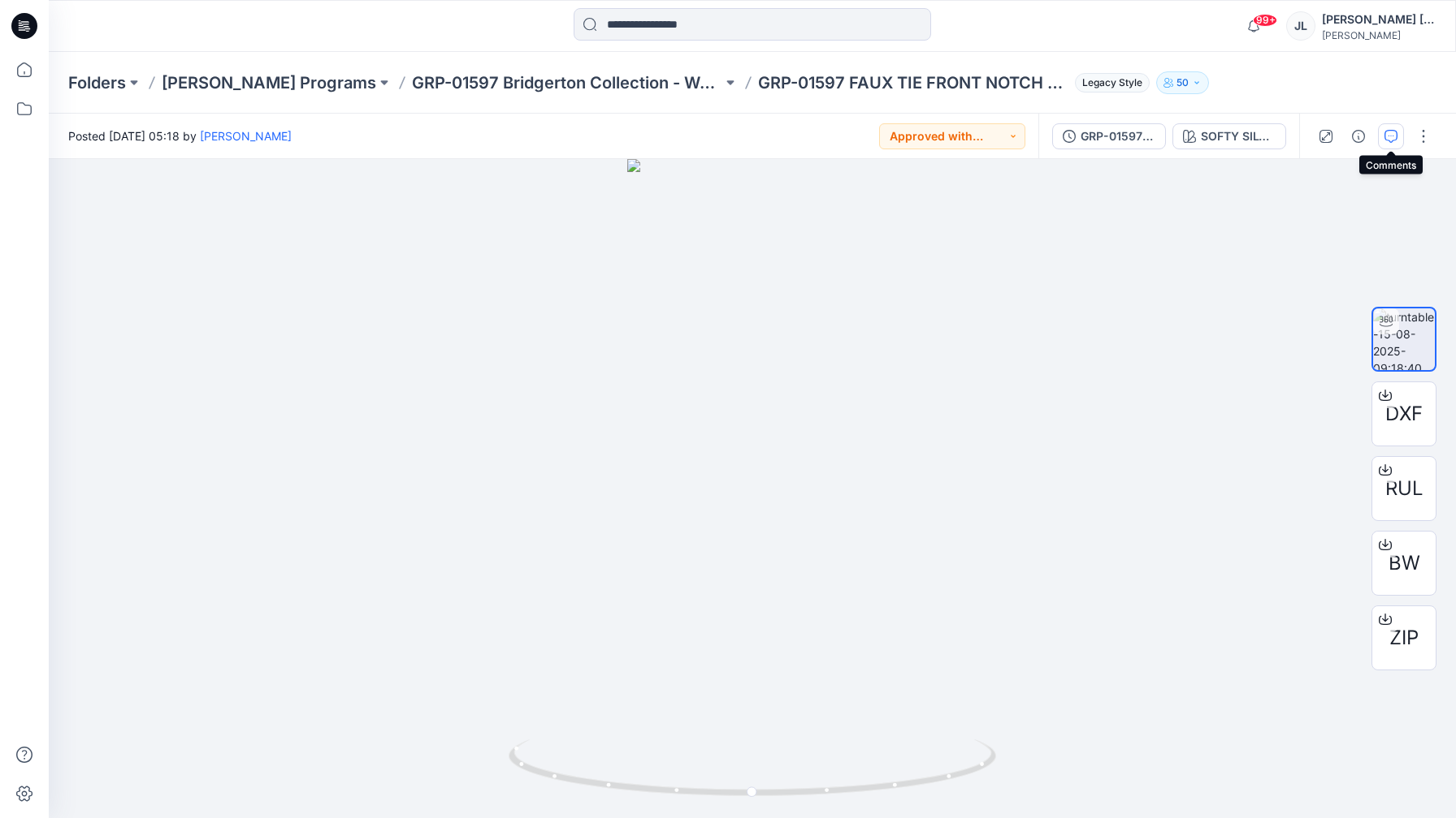
click at [1392, 143] on button "button" at bounding box center [1391, 136] width 26 height 26
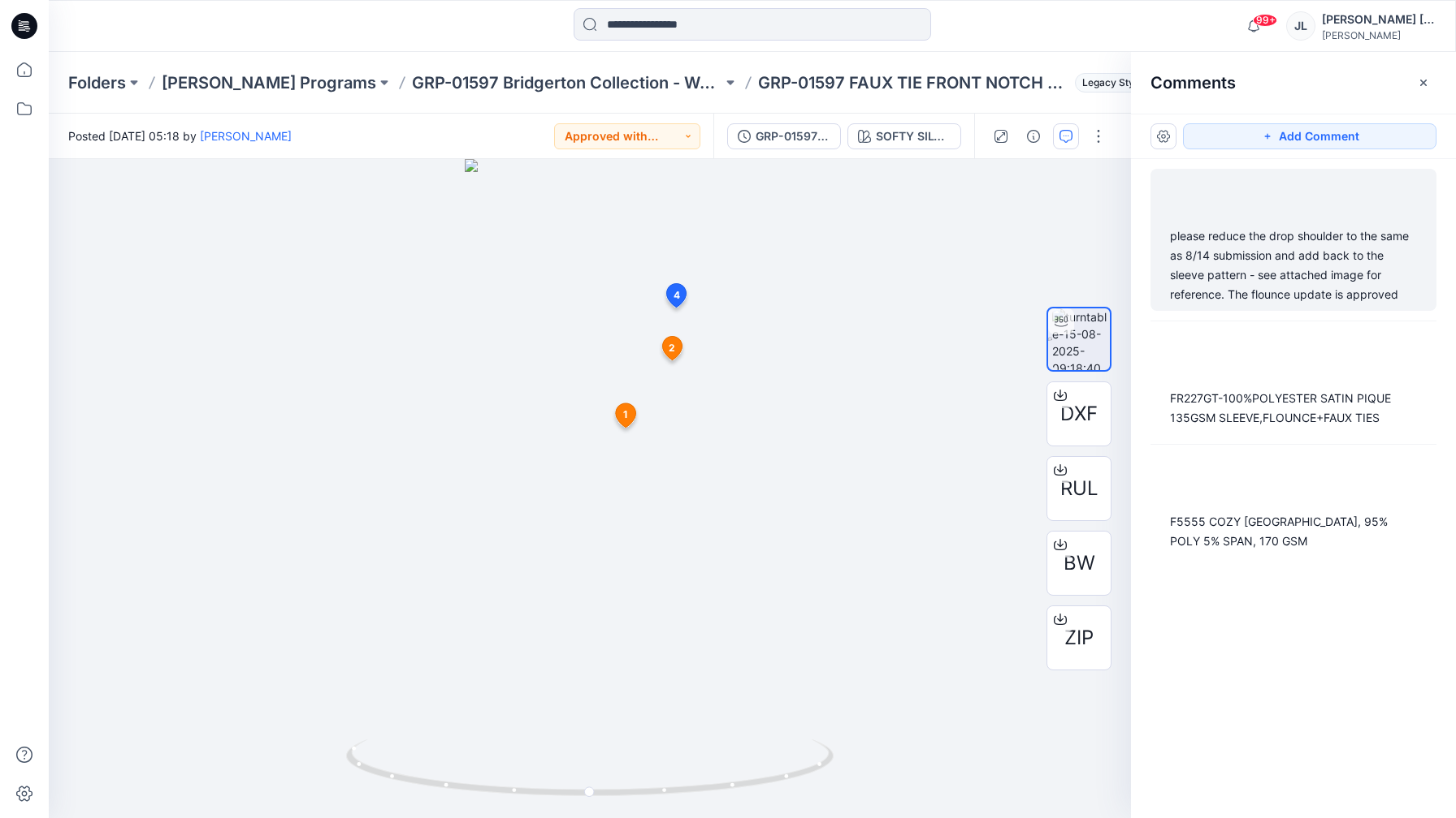
click at [1297, 267] on div "please reduce the drop shoulder to the same as 8/14 submission and add back to …" at bounding box center [1293, 266] width 247 height 78
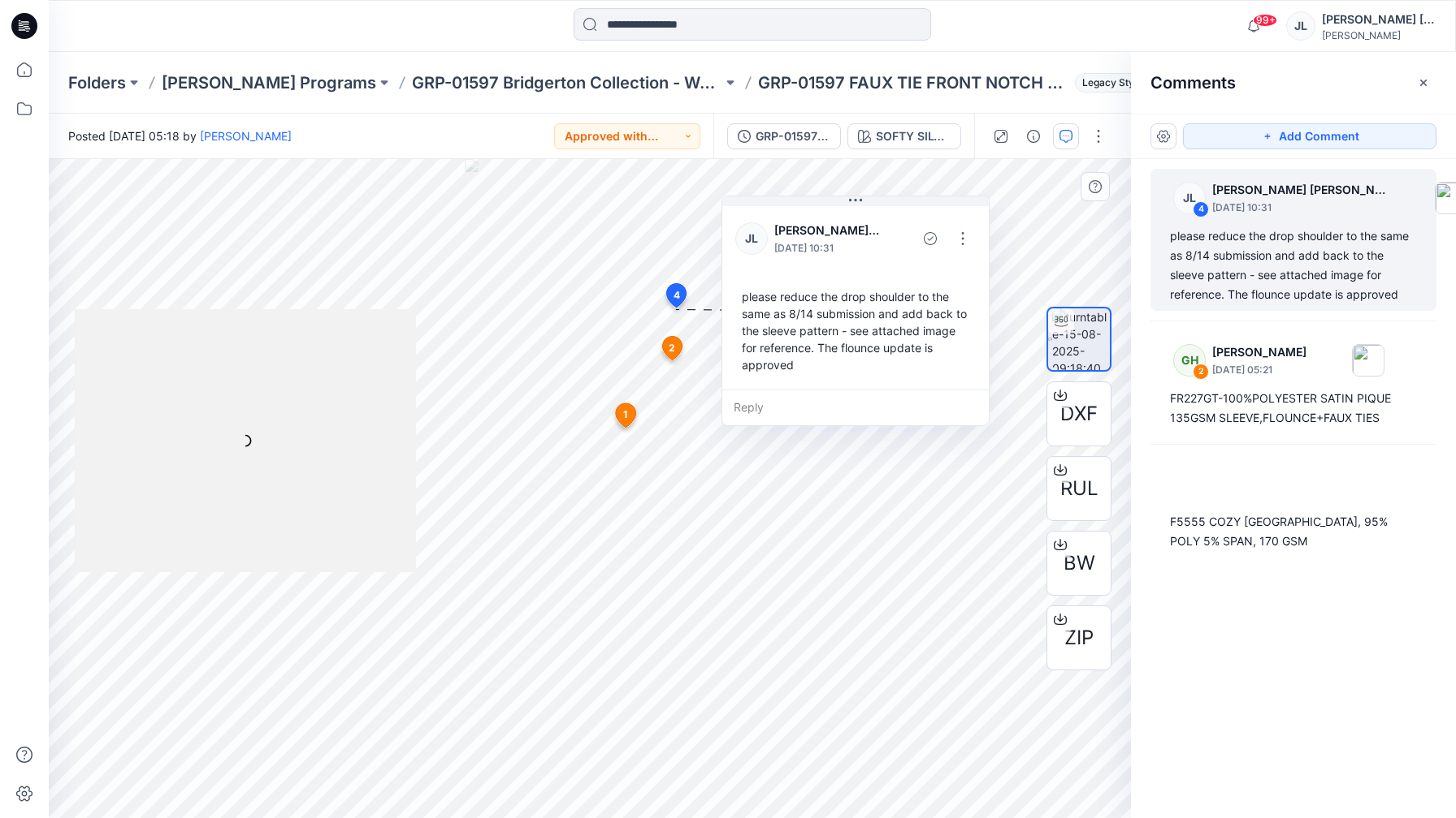
click at [235, 455] on div at bounding box center [245, 441] width 341 height 264
click at [235, 576] on div at bounding box center [589, 489] width 1082 height 659
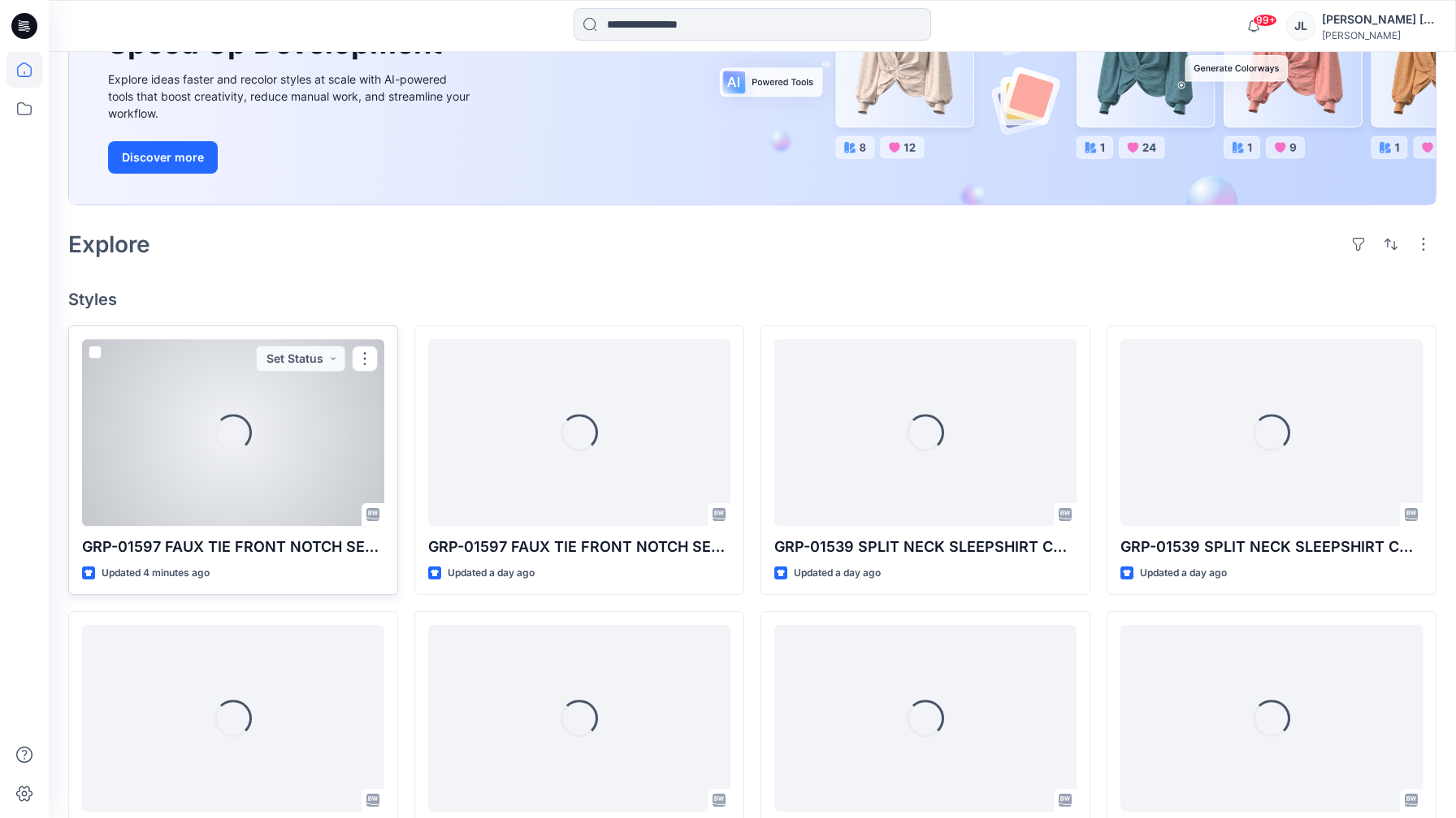
scroll to position [225, 0]
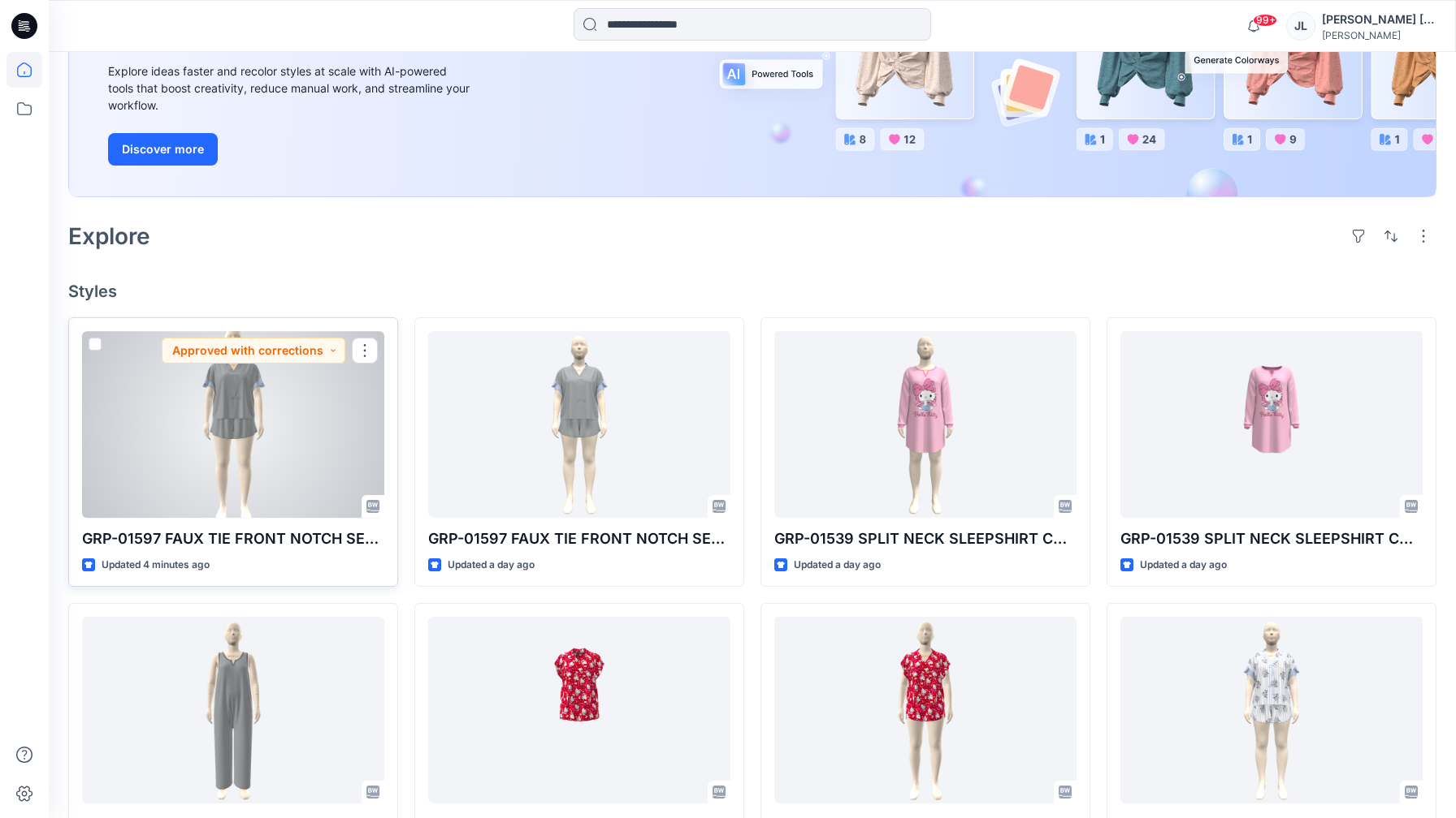
click at [305, 448] on div at bounding box center [233, 424] width 302 height 187
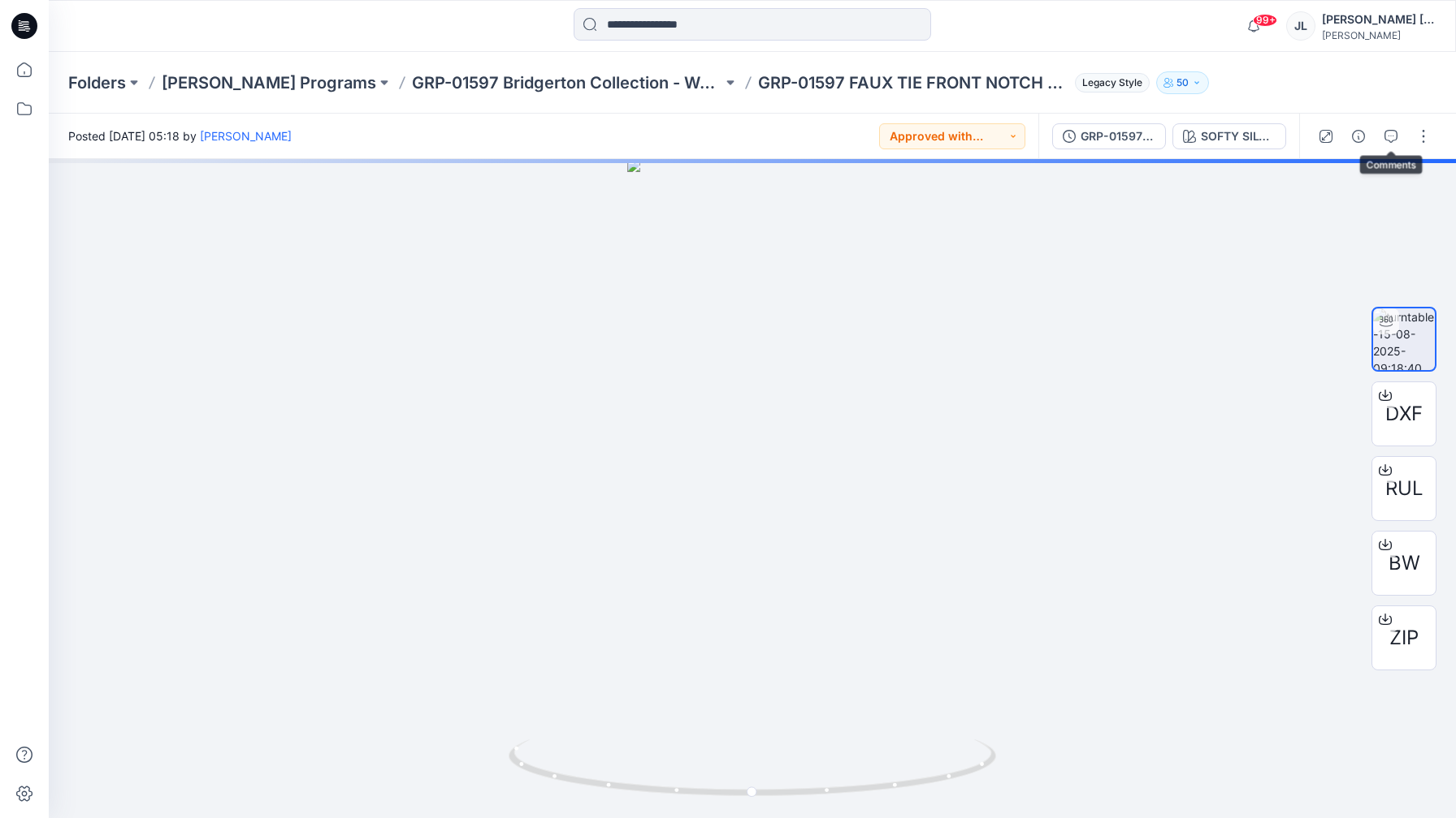
click at [1407, 132] on div at bounding box center [1374, 136] width 151 height 45
click at [1394, 132] on icon "button" at bounding box center [1391, 136] width 13 height 13
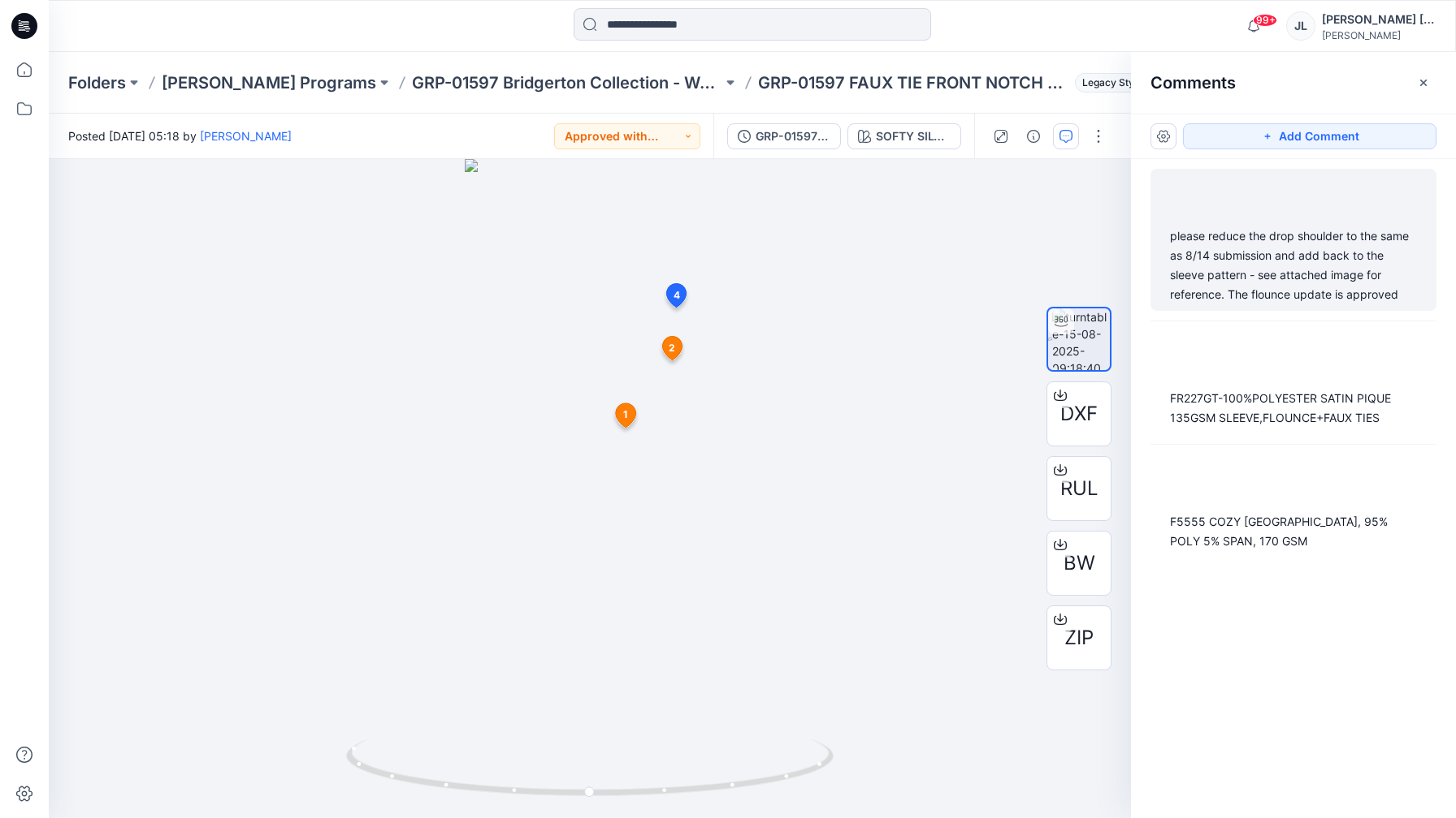
click at [1336, 224] on div "please reduce the drop shoulder to the same as 8/14 submission and add back to …" at bounding box center [1293, 239] width 286 height 142
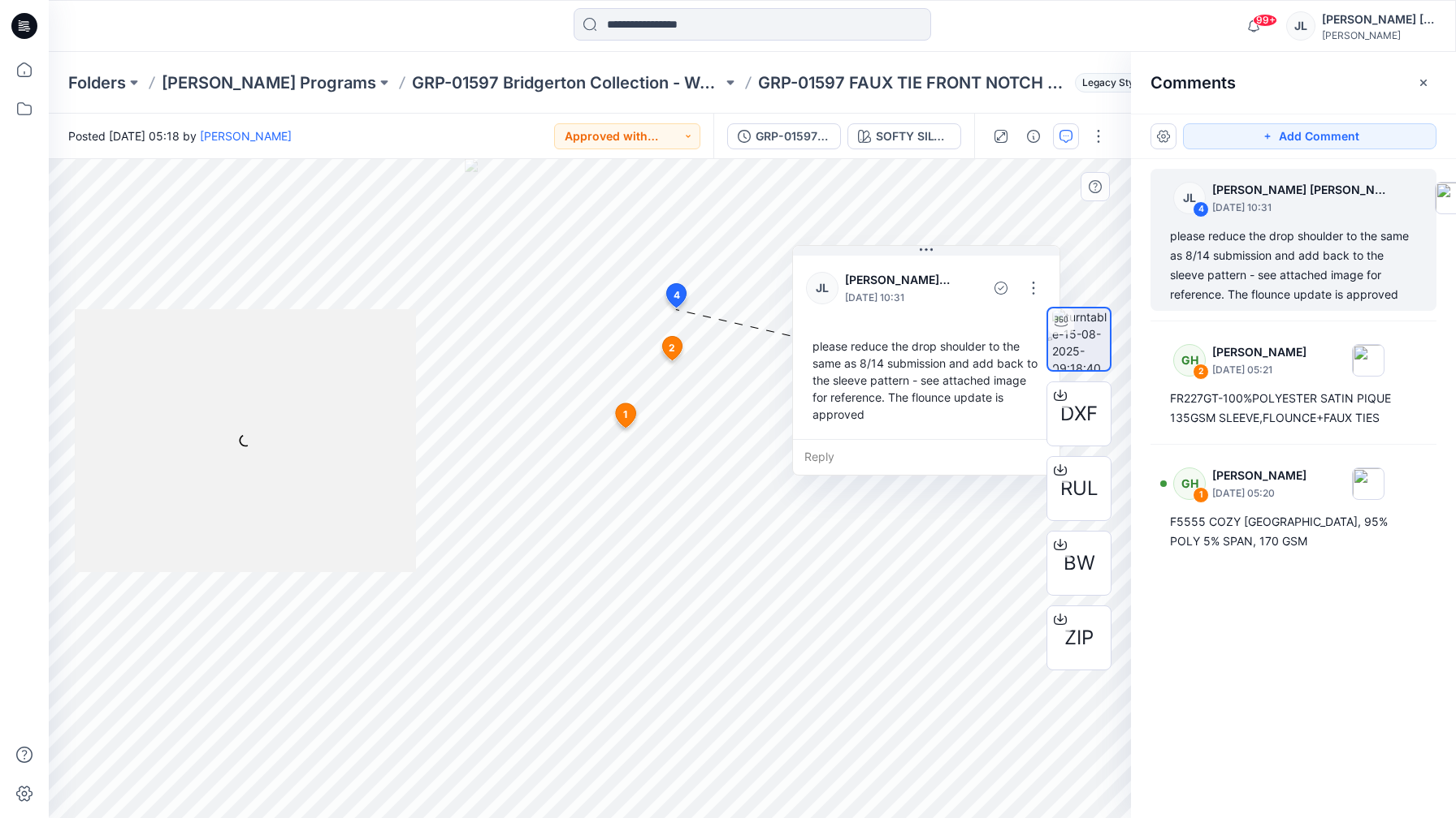
drag, startPoint x: 796, startPoint y: 365, endPoint x: 893, endPoint y: 390, distance: 100.2
click at [893, 390] on div "please reduce the drop shoulder to the same as 8/14 submission and add back to …" at bounding box center [926, 380] width 240 height 98
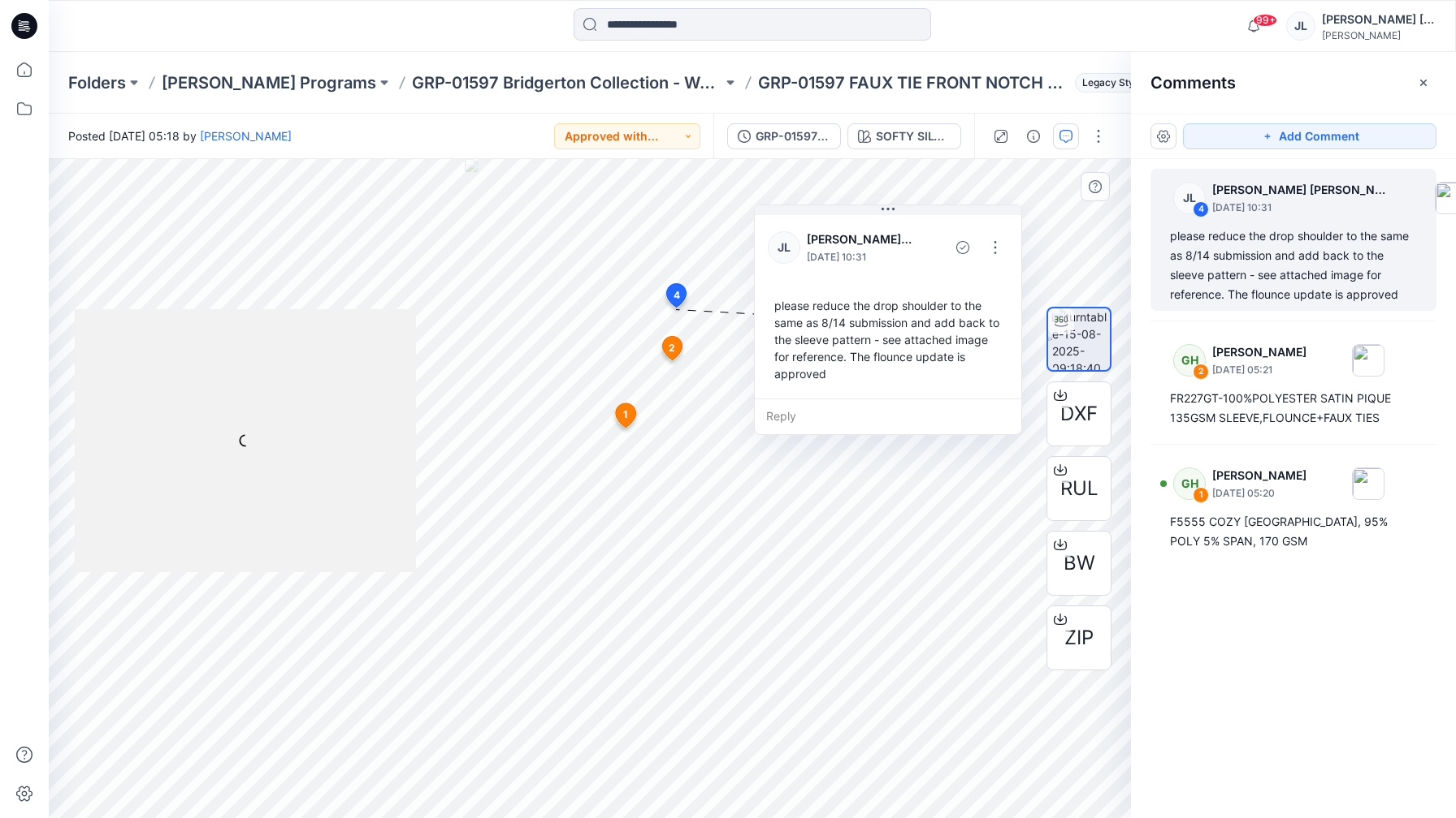
drag, startPoint x: 882, startPoint y: 384, endPoint x: 808, endPoint y: 352, distance: 80.6
click at [808, 352] on div "please reduce the drop shoulder to the same as 8/14 submission and add back to …" at bounding box center [888, 340] width 240 height 98
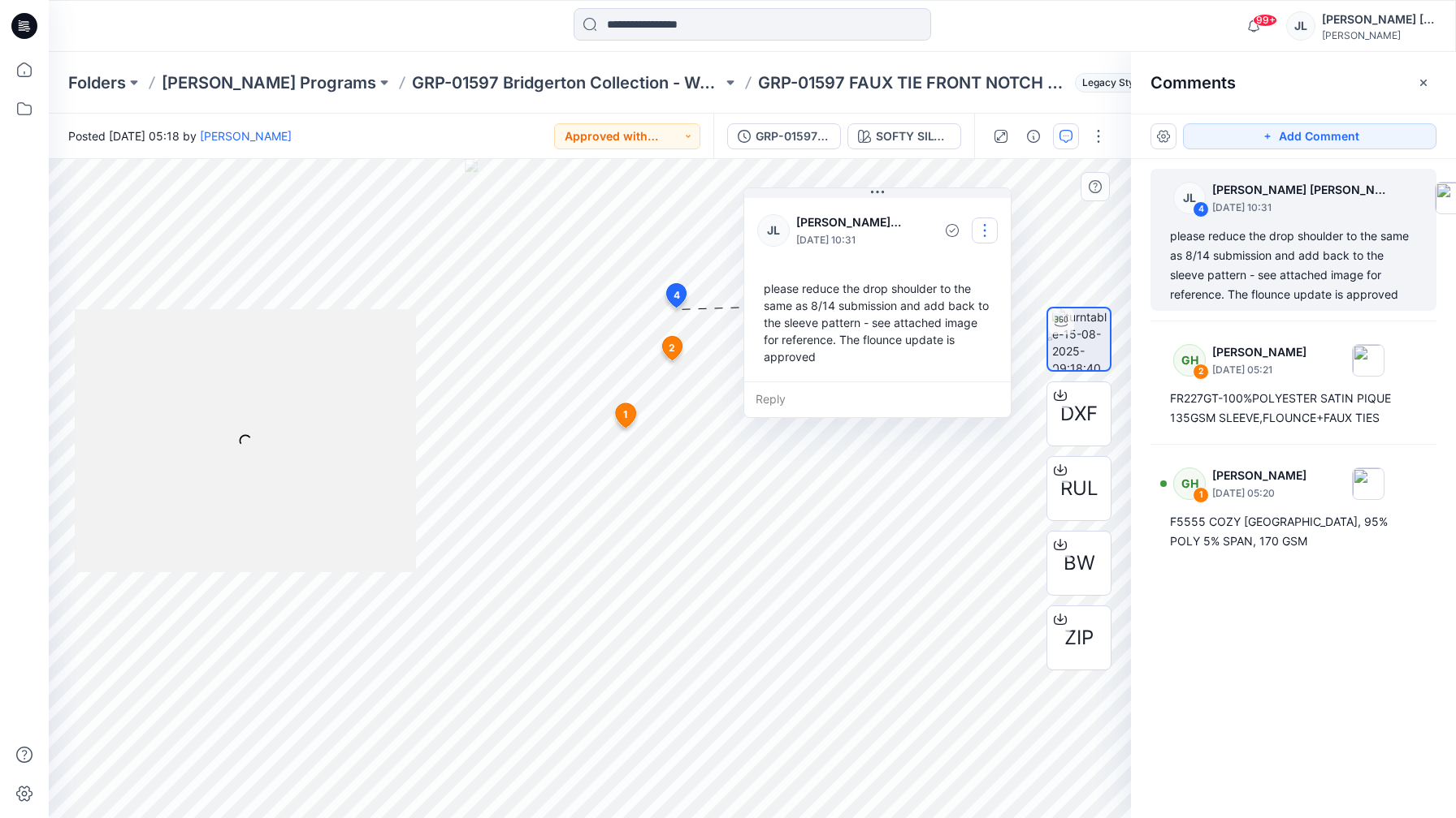
click at [975, 221] on button "button" at bounding box center [985, 231] width 26 height 26
click at [952, 270] on p "Edit comment" at bounding box center [988, 268] width 73 height 17
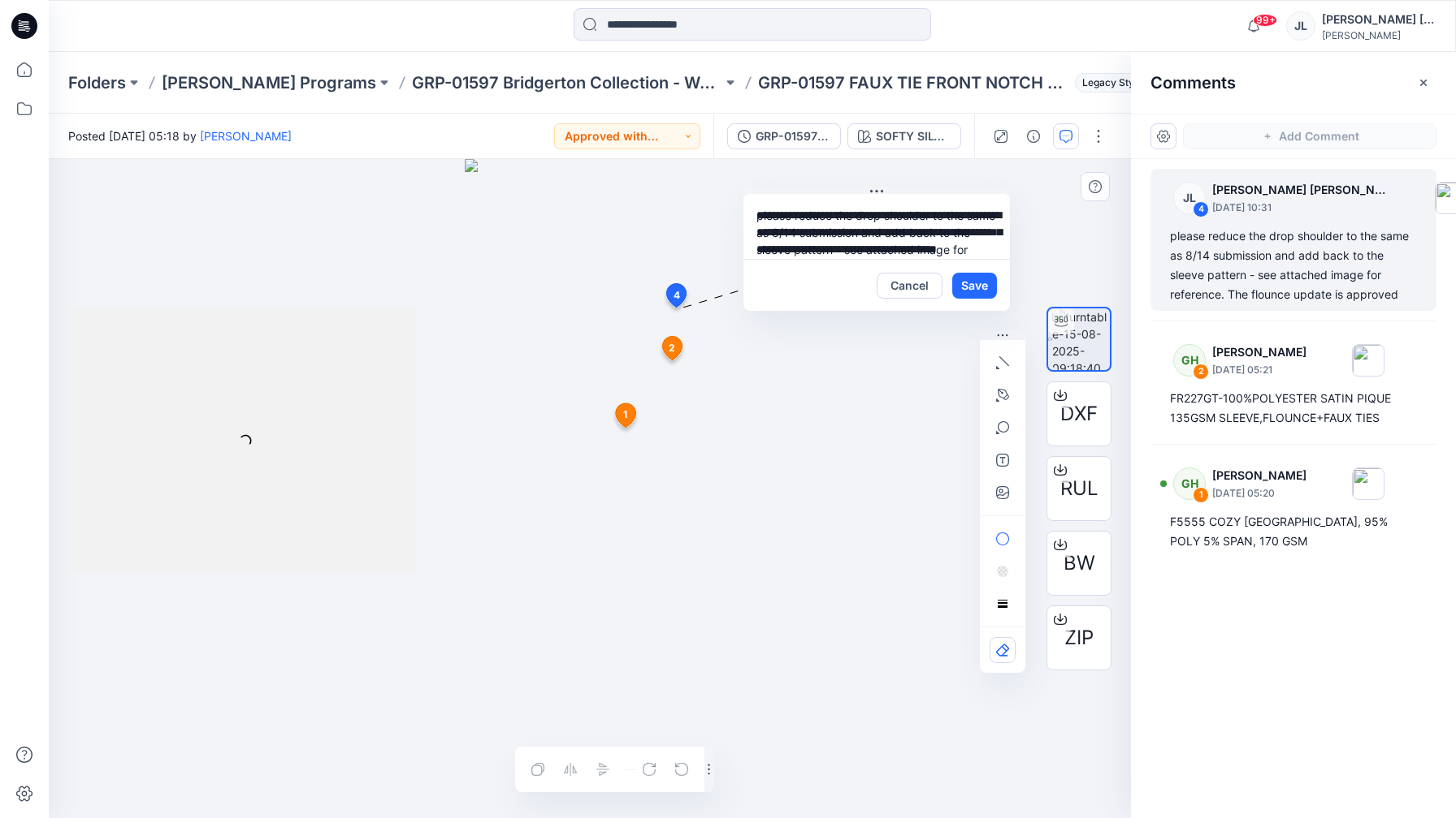
scroll to position [46, 0]
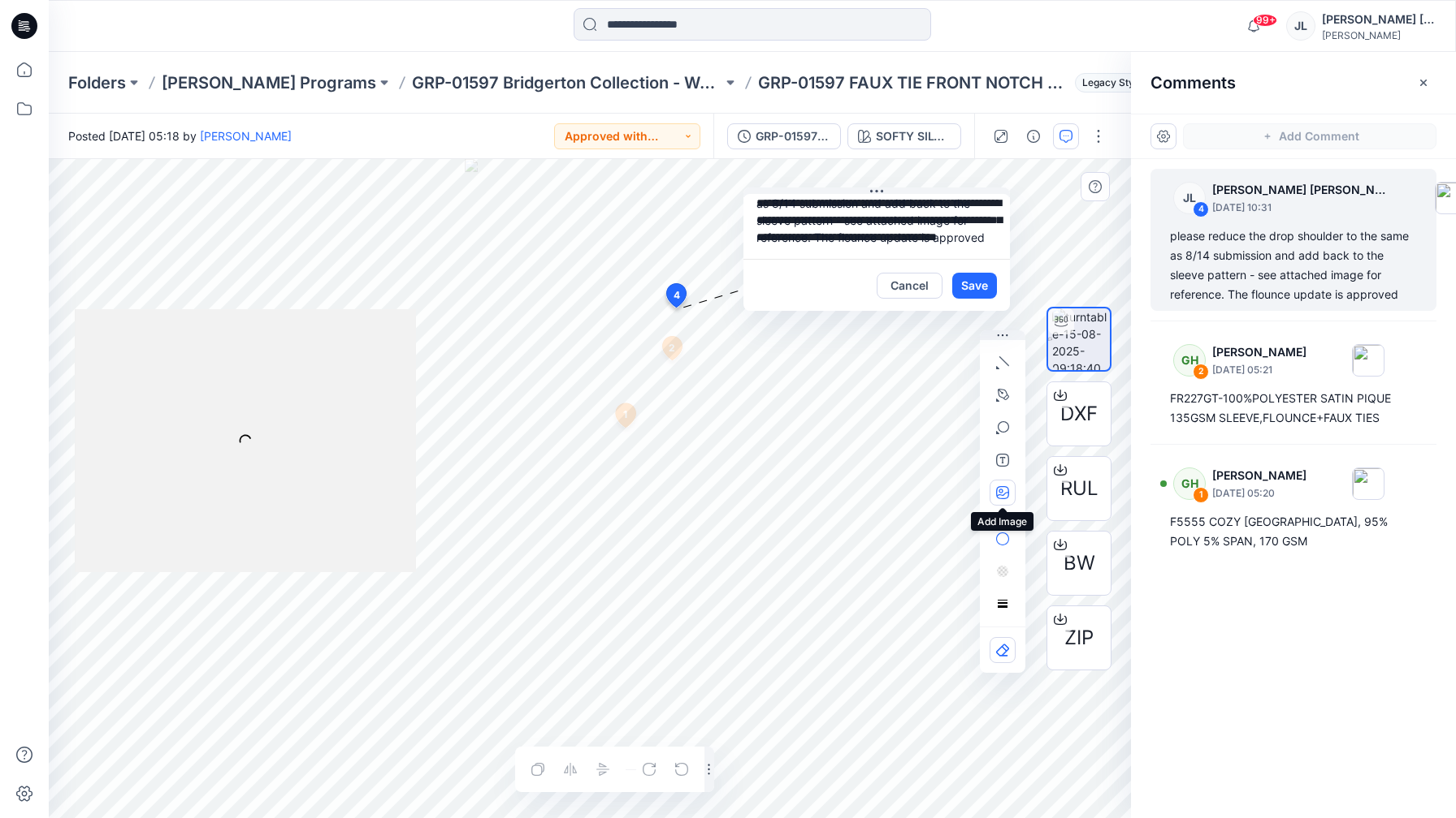
click at [1004, 494] on icon "button" at bounding box center [1003, 493] width 13 height 13
type input"] "**********"
click at [207, 511] on div at bounding box center [245, 441] width 341 height 264
drag, startPoint x: 239, startPoint y: 390, endPoint x: 230, endPoint y: 555, distance: 165.2
click at [230, 555] on div at bounding box center [245, 441] width 341 height 264
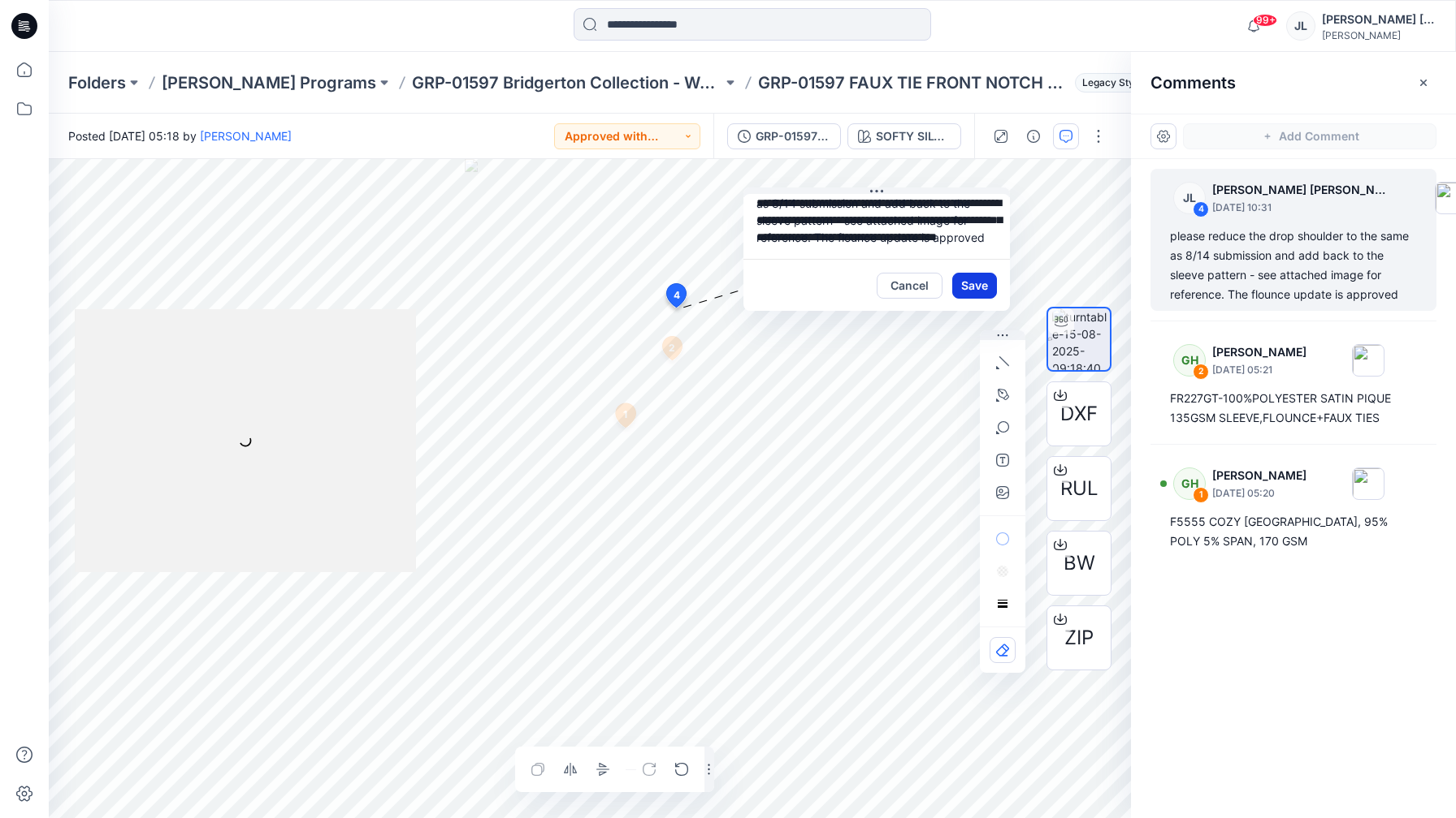
click at [971, 278] on button "Save" at bounding box center [974, 286] width 44 height 26
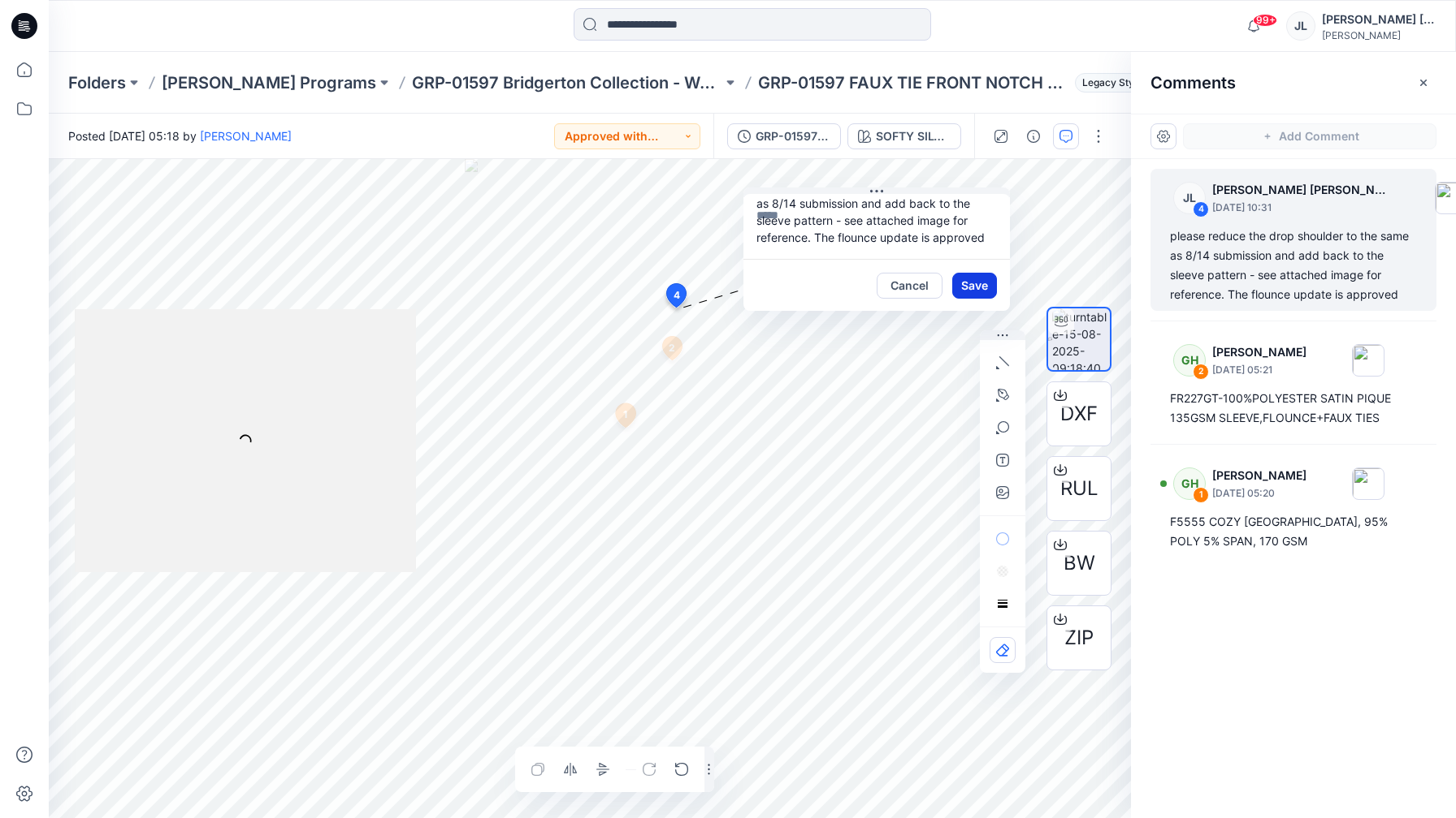
scroll to position [0, 0]
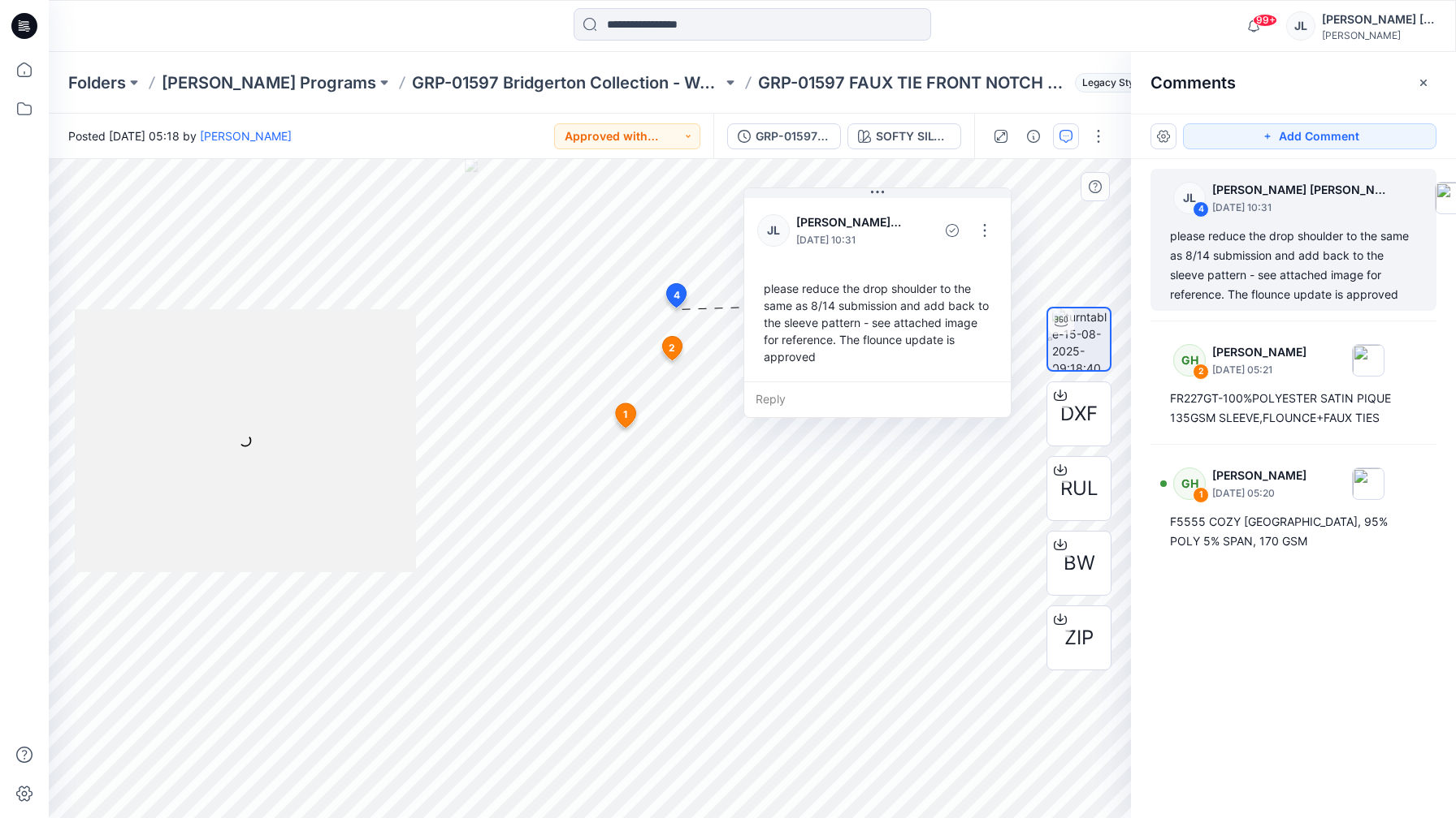
click at [233, 527] on div at bounding box center [245, 441] width 341 height 264
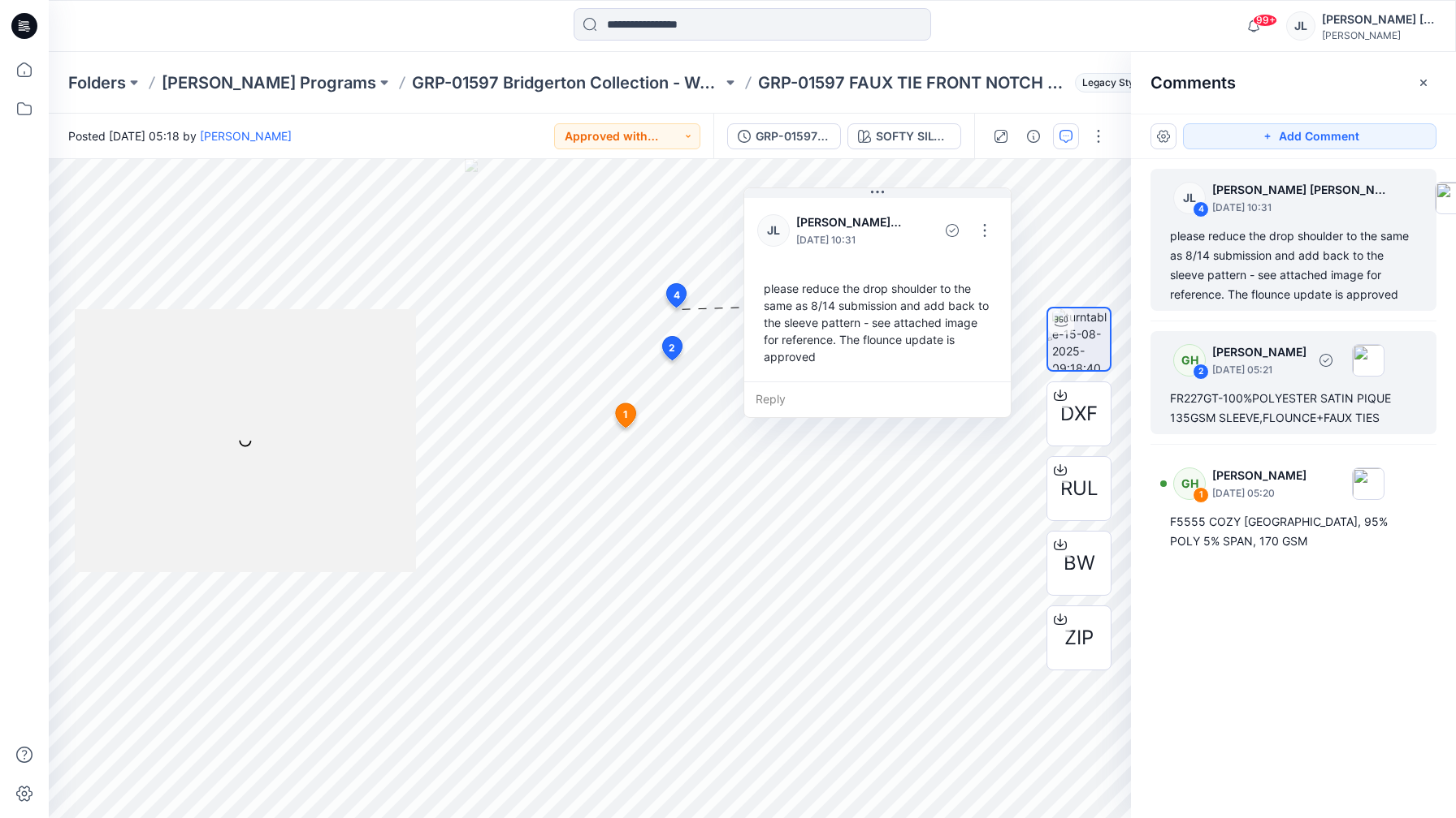
click at [1192, 433] on div "GH 2 Gayan Hettiarachchi August 15, 2025 05:21 FR227GT-100%POLYESTER SATIN PIQU…" at bounding box center [1293, 382] width 286 height 103
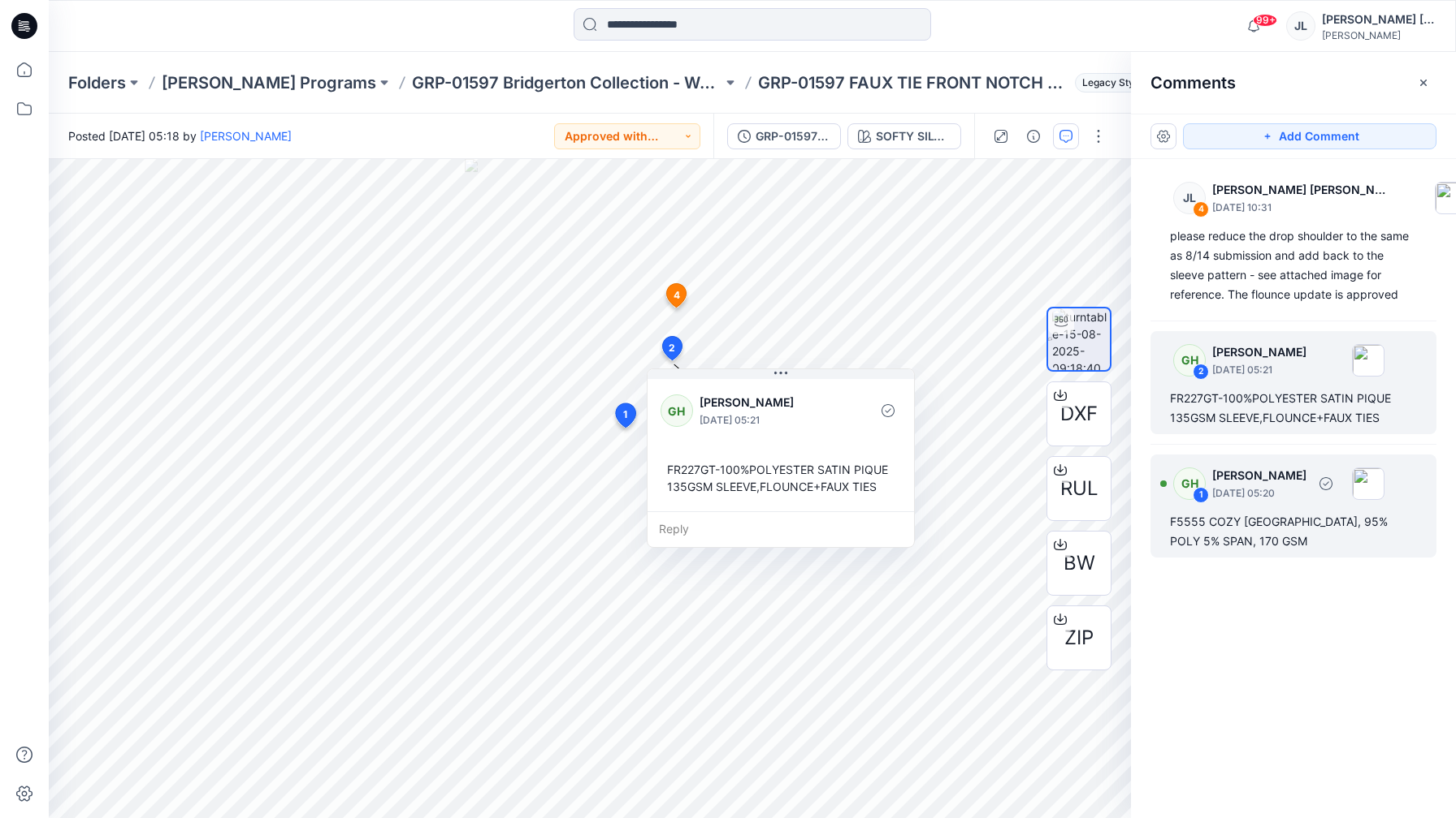
click at [1203, 520] on div "F5555 COZY [GEOGRAPHIC_DATA], 95% POLY 5% SPAN, 170 GSM" at bounding box center [1293, 531] width 247 height 39
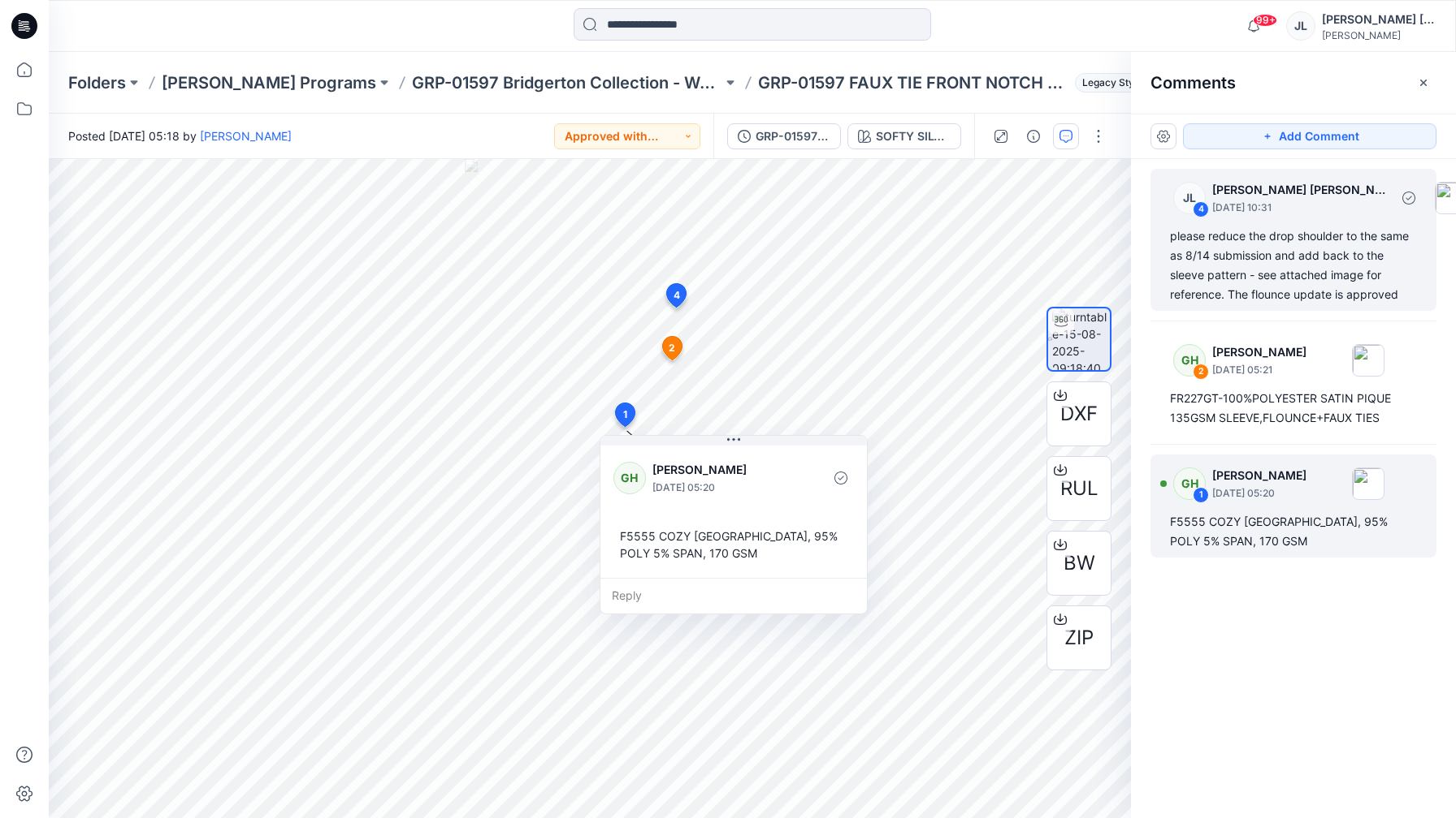
click at [1258, 246] on div "please reduce the drop shoulder to the same as 8/14 submission and add back to …" at bounding box center [1293, 266] width 247 height 78
